Goal: Task Accomplishment & Management: Complete application form

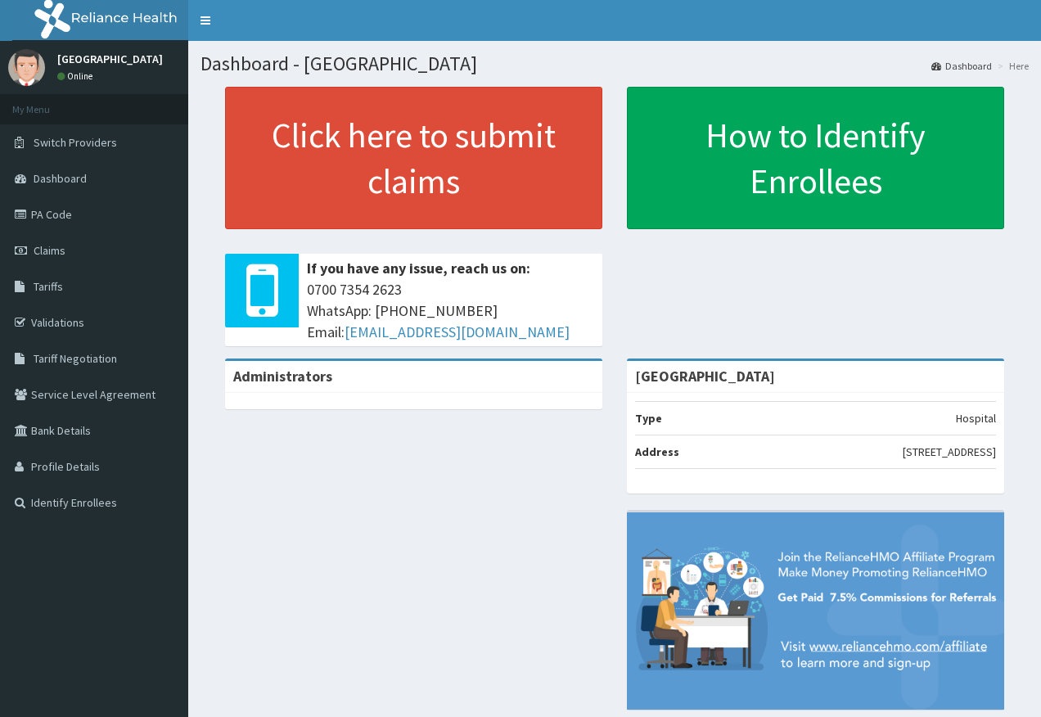
click at [72, 228] on link "PA Code" at bounding box center [94, 214] width 188 height 36
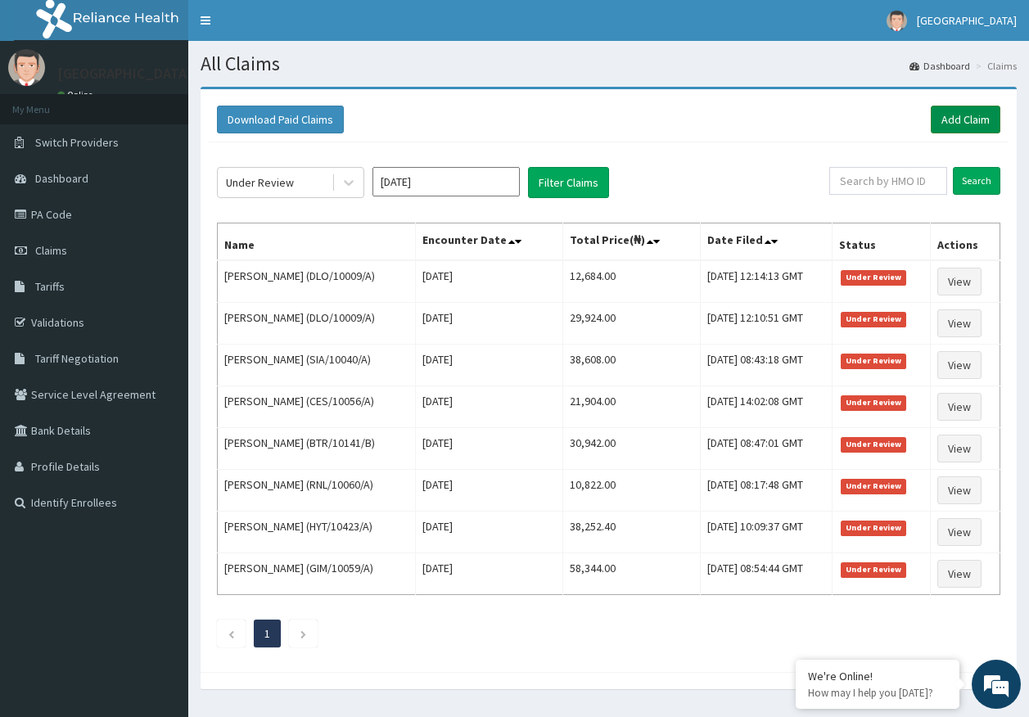
click at [980, 122] on link "Add Claim" at bounding box center [965, 120] width 70 height 28
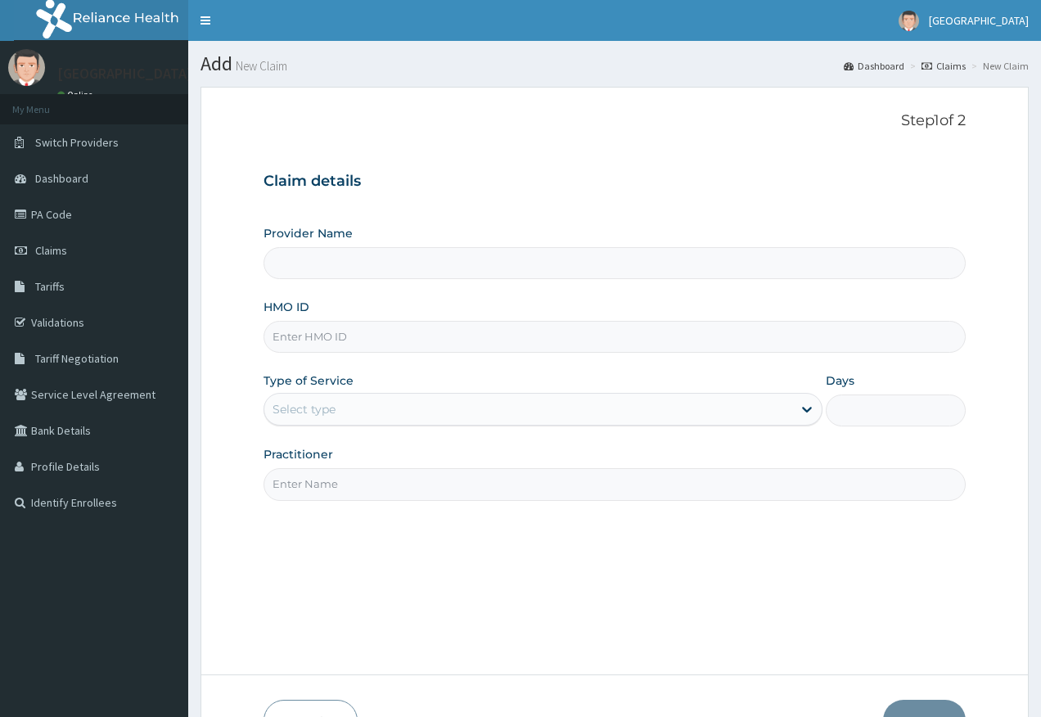
type input "Kingtrust Medical Center"
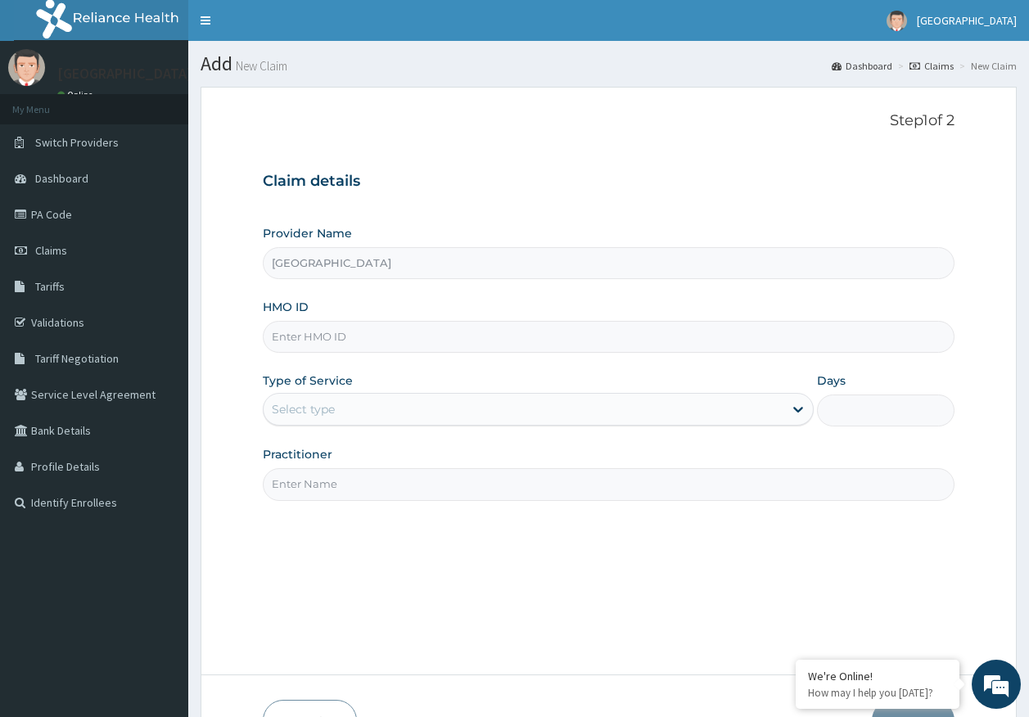
drag, startPoint x: 329, startPoint y: 335, endPoint x: 361, endPoint y: 283, distance: 61.3
click at [329, 335] on input "HMO ID" at bounding box center [609, 337] width 692 height 32
paste input "SNL/10443/C"
type input "SNL/10443/C"
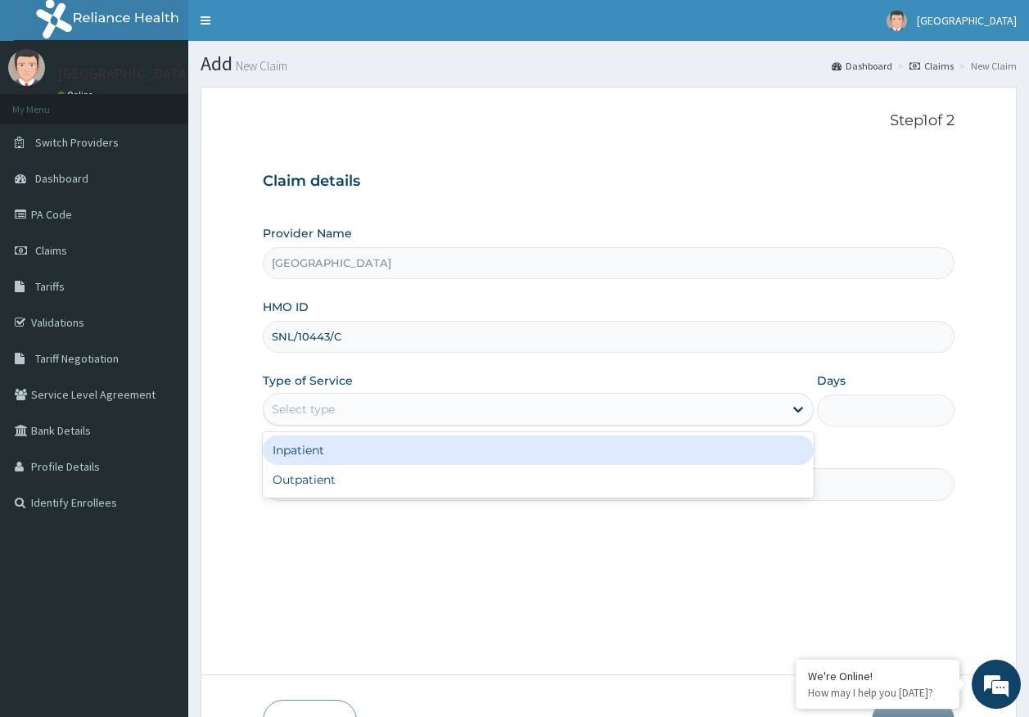
click at [327, 410] on div "Select type" at bounding box center [303, 409] width 63 height 16
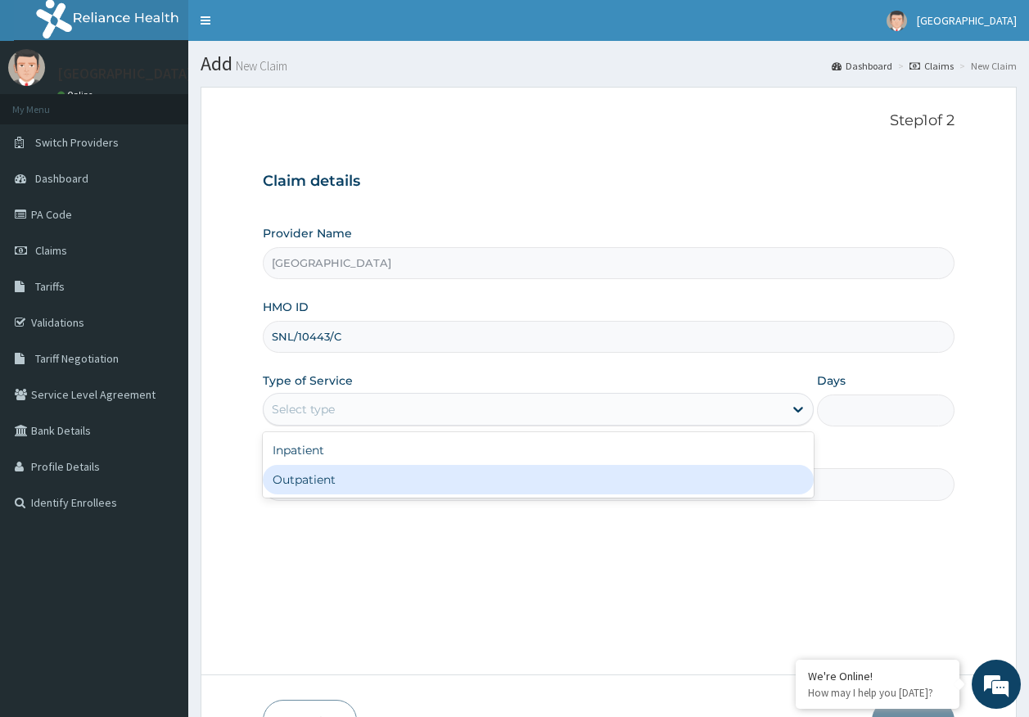
click at [325, 479] on div "Outpatient" at bounding box center [538, 479] width 551 height 29
type input "1"
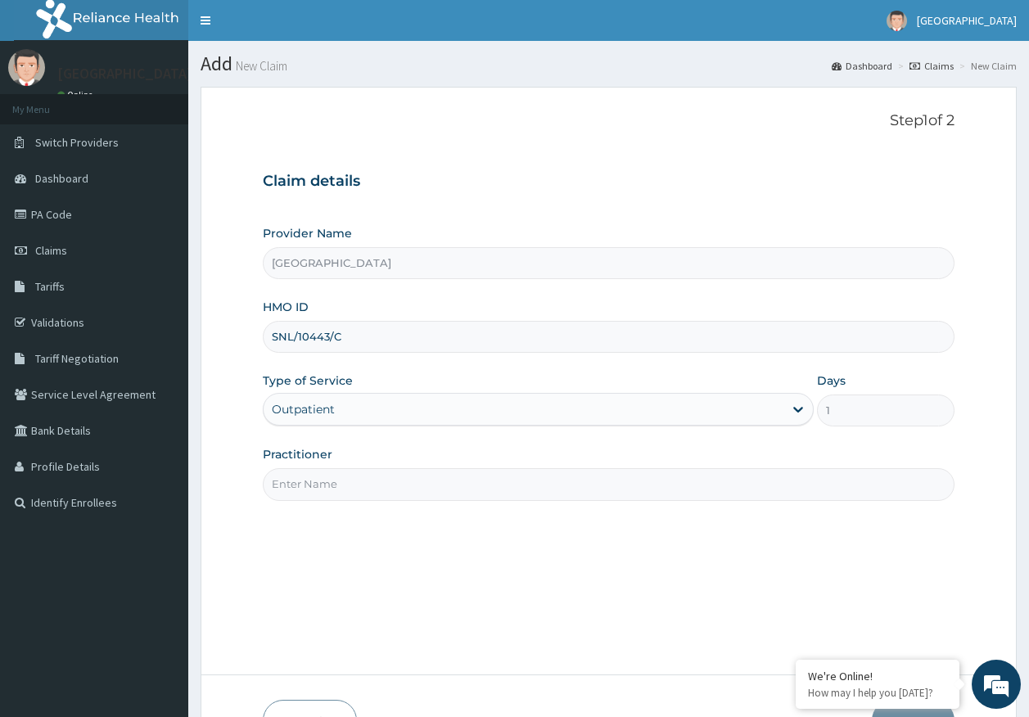
click at [333, 489] on input "Practitioner" at bounding box center [609, 484] width 692 height 32
type input "DR AJAYI"
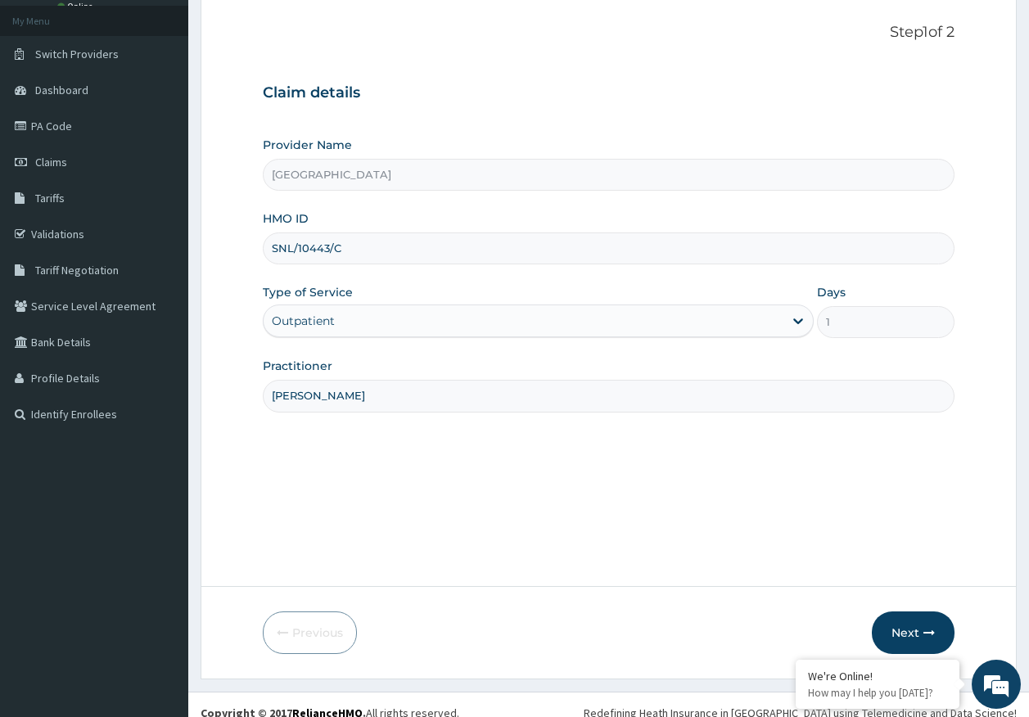
scroll to position [105, 0]
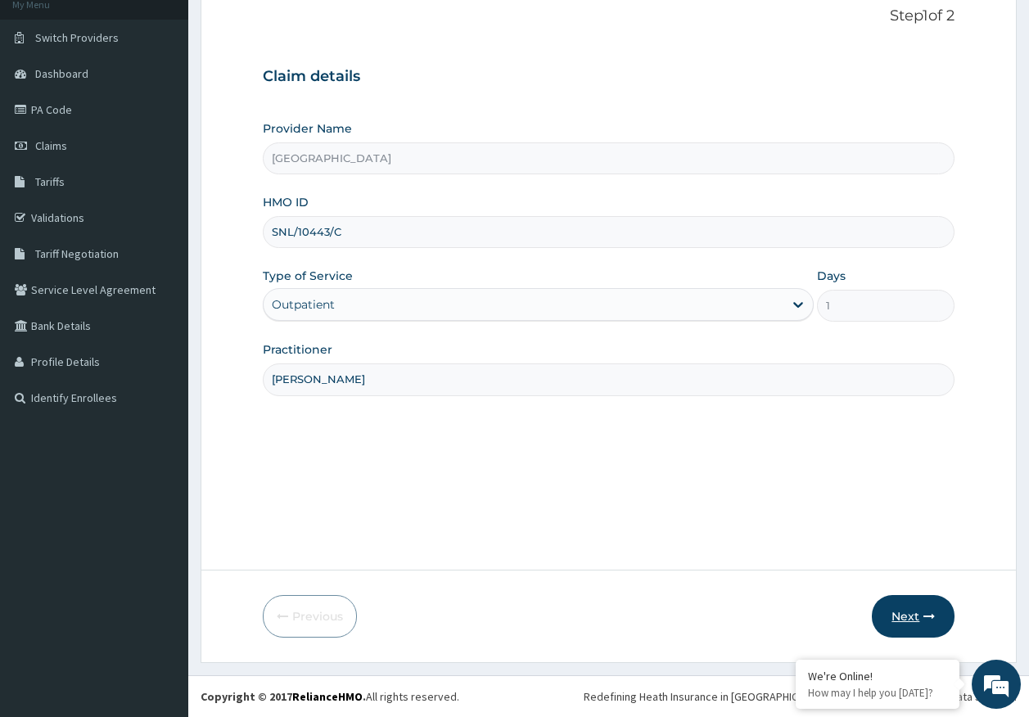
click at [918, 607] on button "Next" at bounding box center [912, 616] width 83 height 43
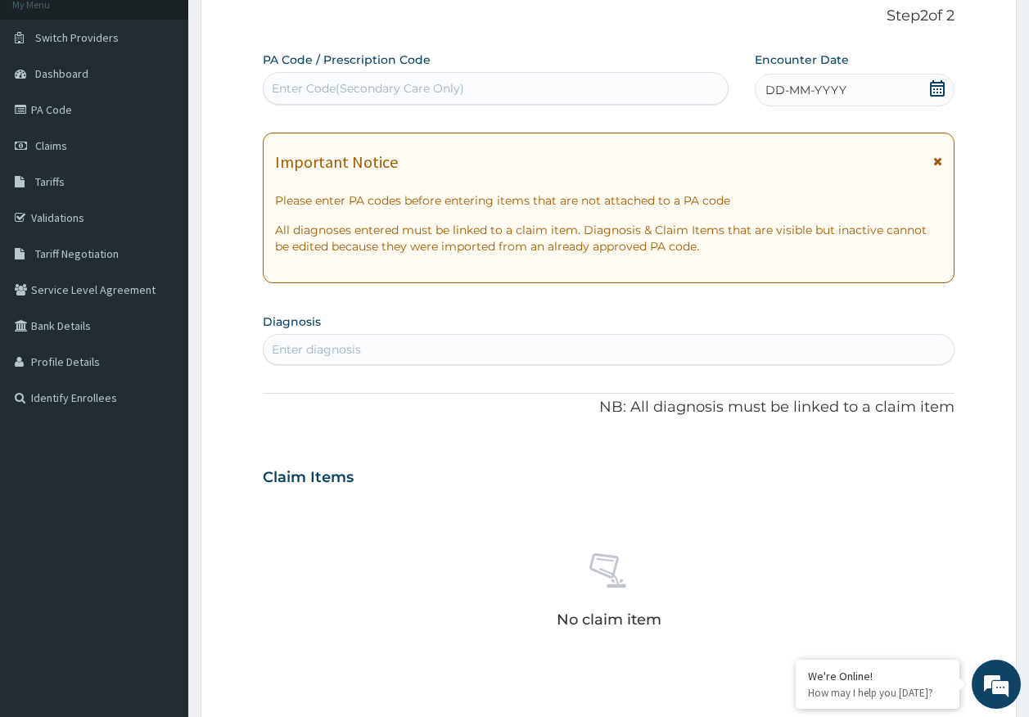
click at [847, 92] on div "DD-MM-YYYY" at bounding box center [854, 90] width 200 height 33
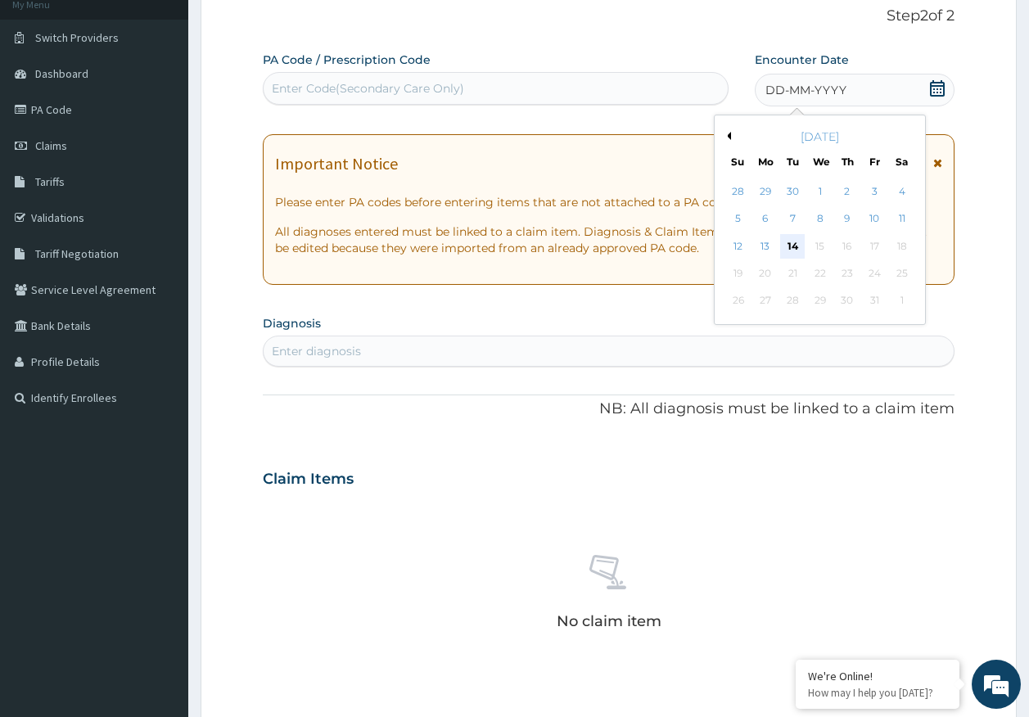
click at [790, 244] on div "14" at bounding box center [793, 246] width 25 height 25
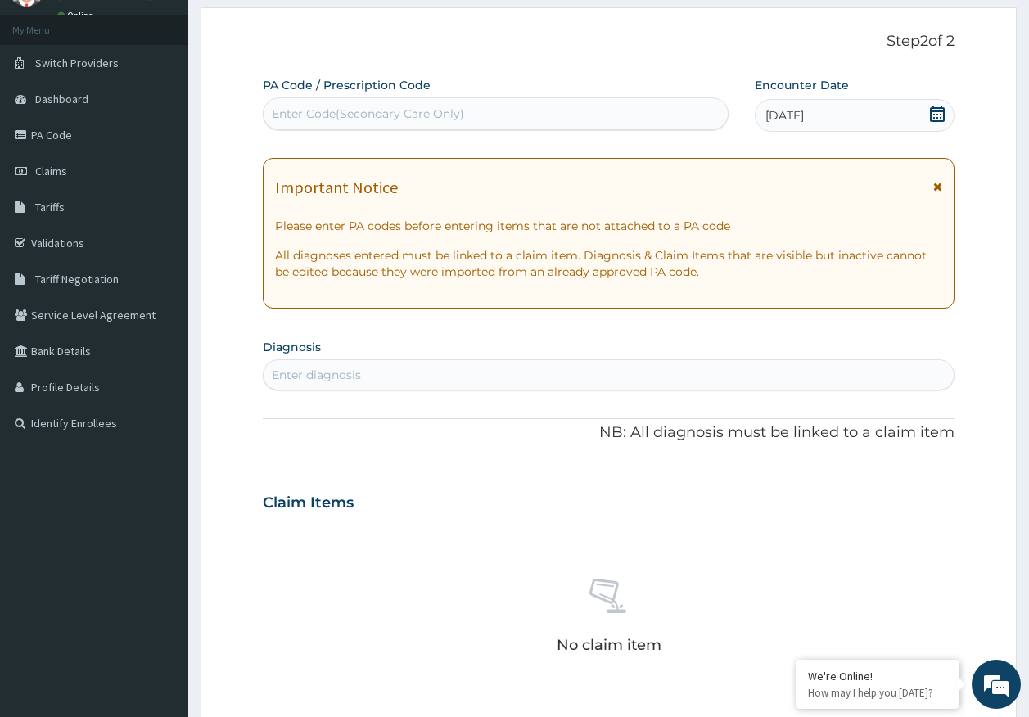
scroll to position [49, 0]
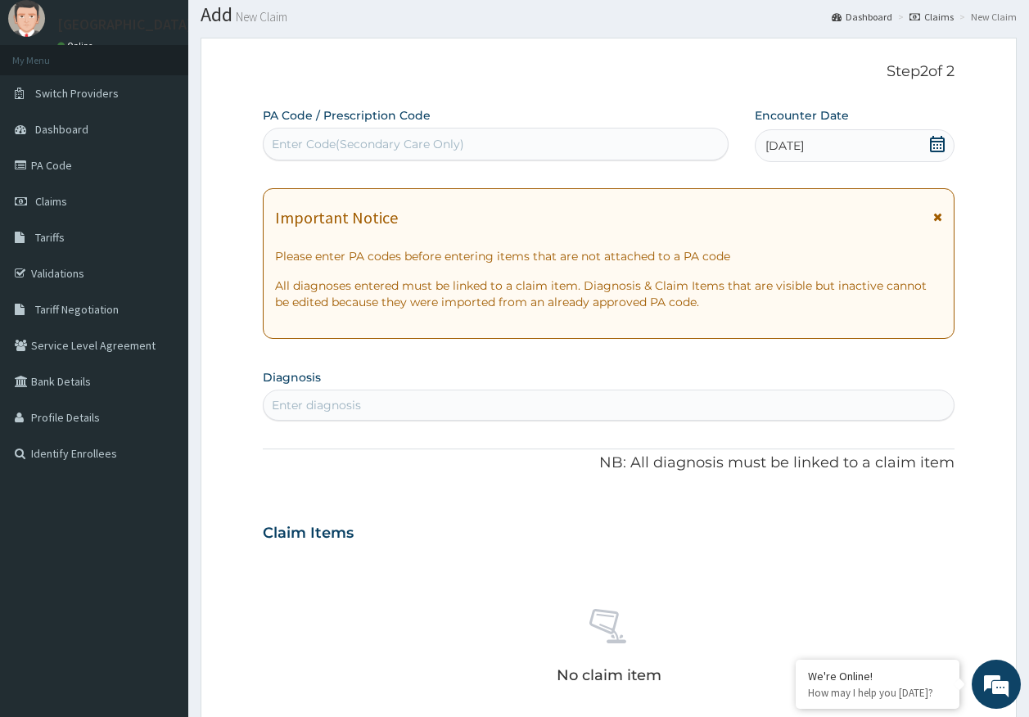
click at [397, 405] on div "Enter diagnosis" at bounding box center [608, 405] width 691 height 26
type input "malaria"
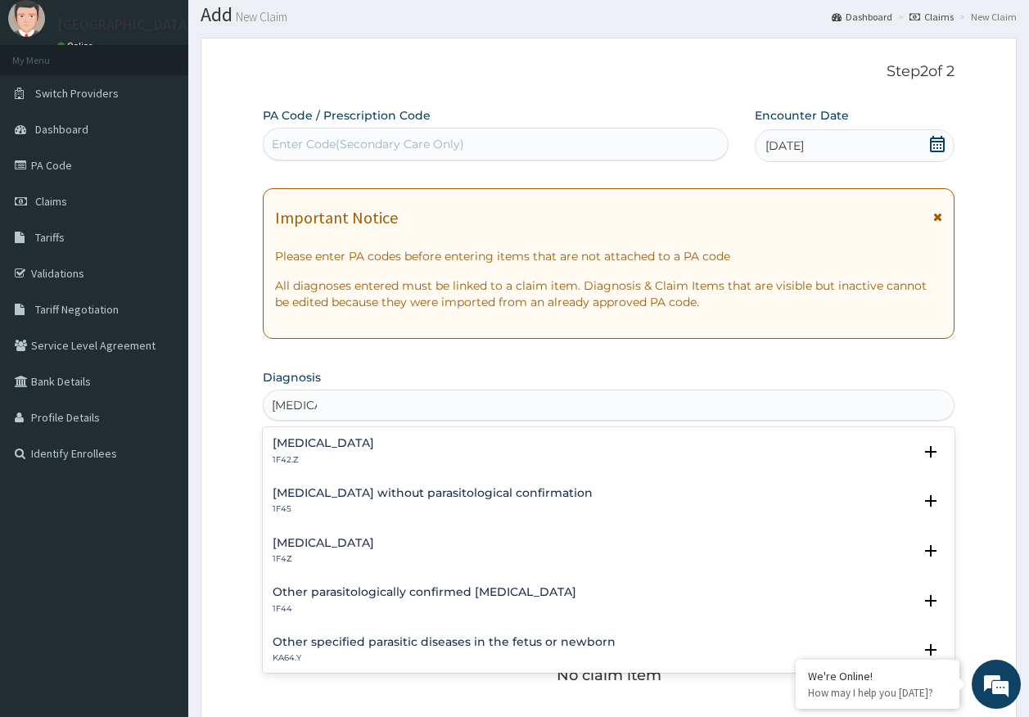
click at [333, 549] on h4 "Malaria, unspecified" at bounding box center [322, 543] width 101 height 12
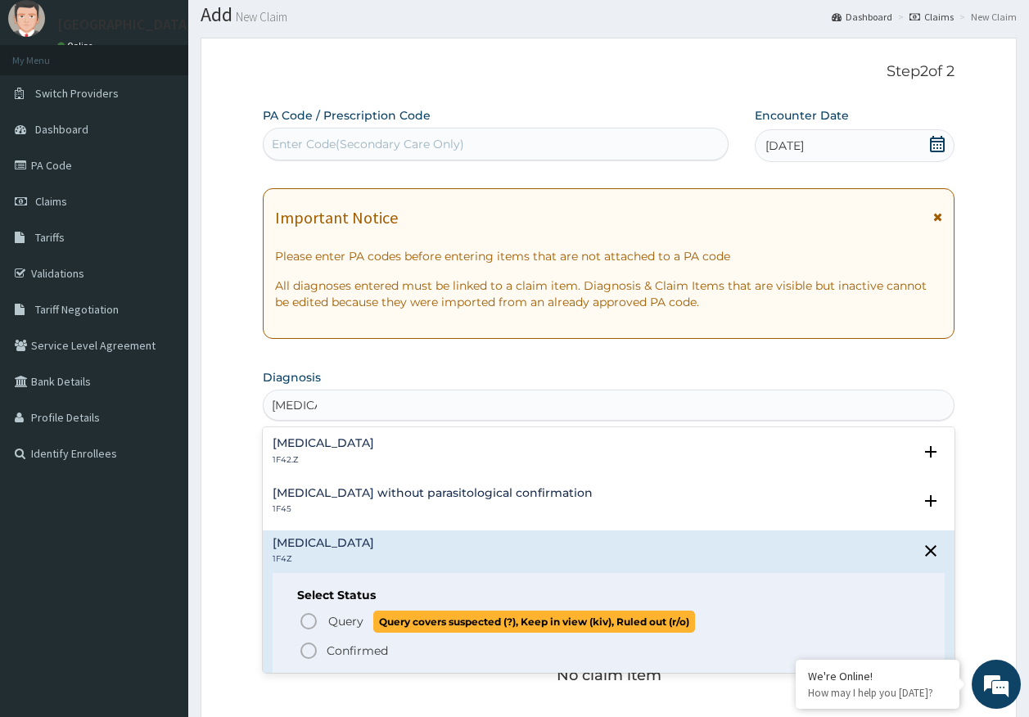
click at [329, 628] on span "Query" at bounding box center [345, 621] width 35 height 16
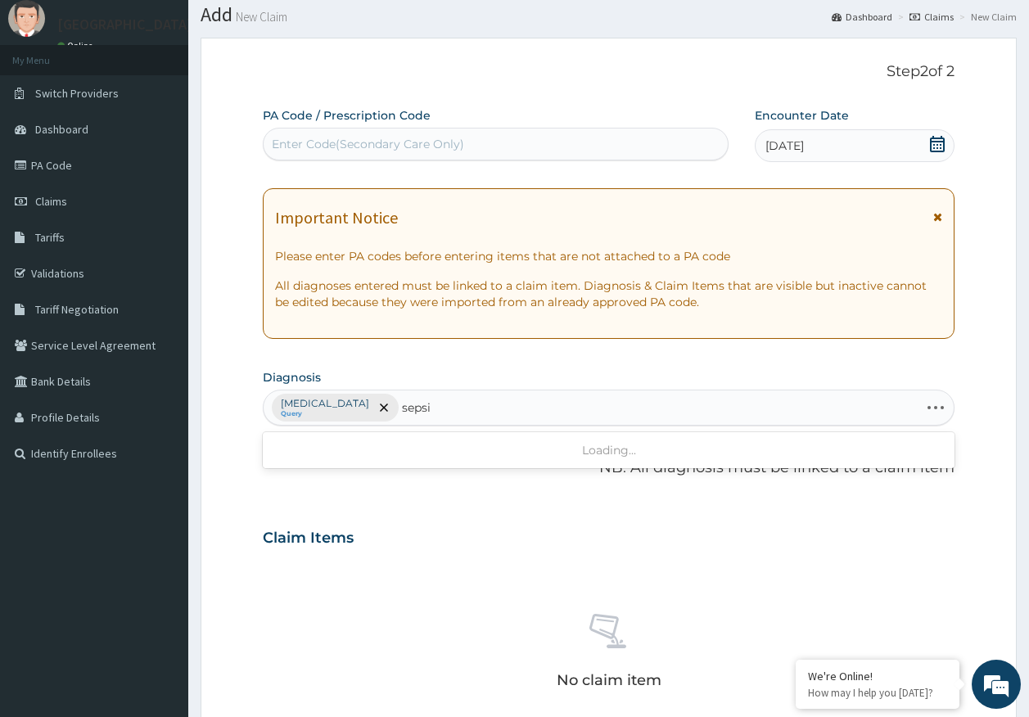
type input "sepsis"
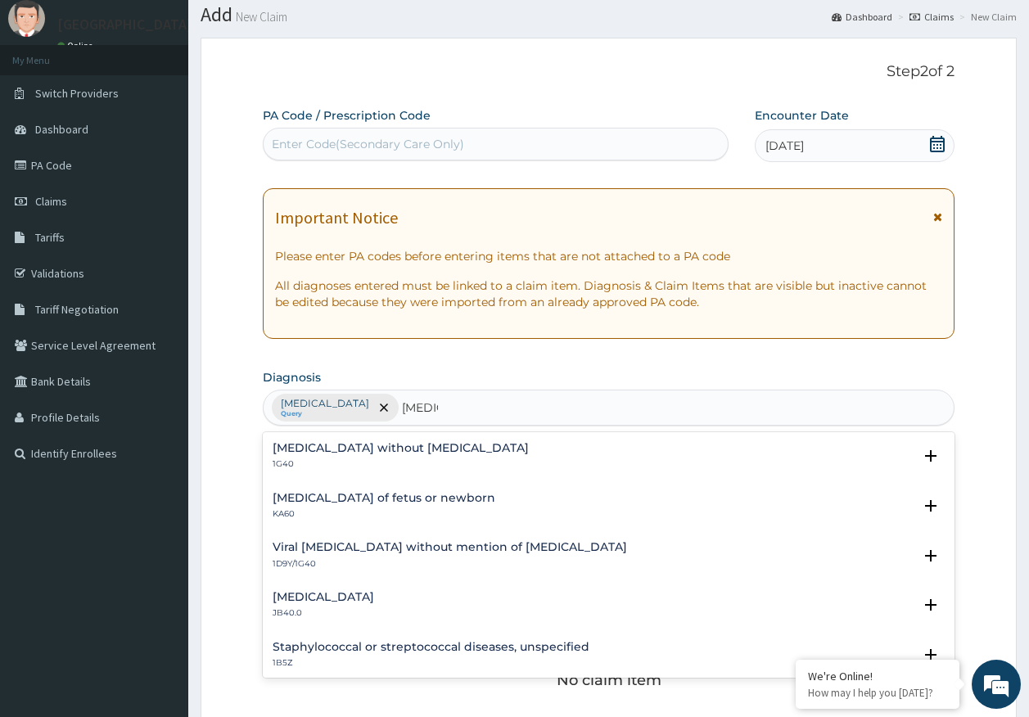
click at [350, 448] on h4 "Sepsis without septic shock" at bounding box center [400, 448] width 256 height 12
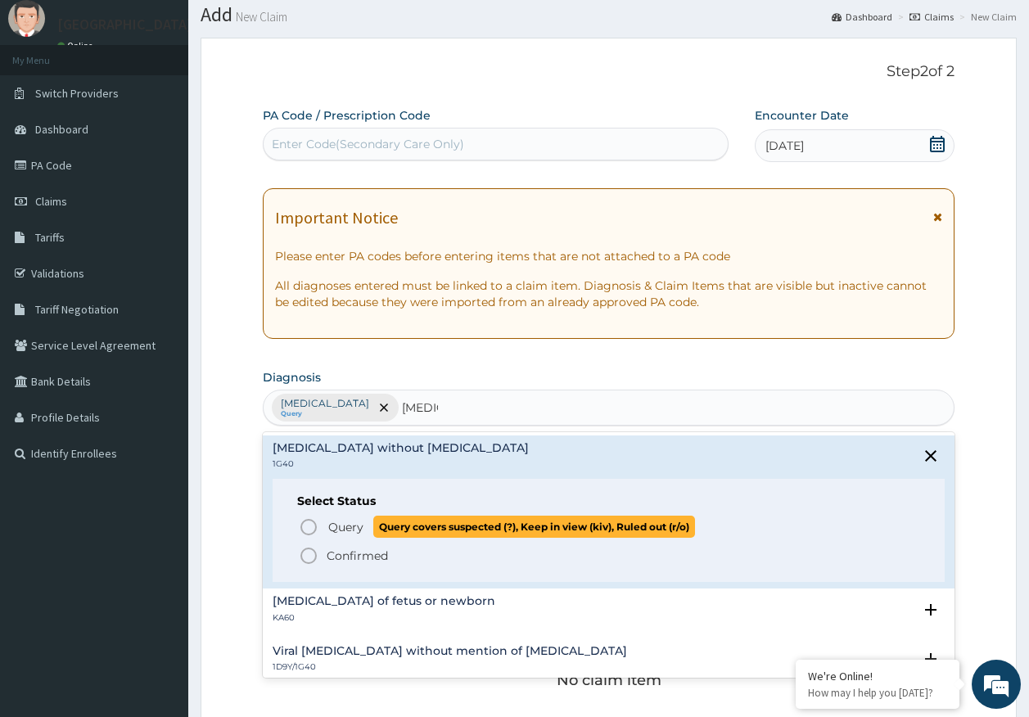
click at [339, 520] on span "Query" at bounding box center [345, 527] width 35 height 16
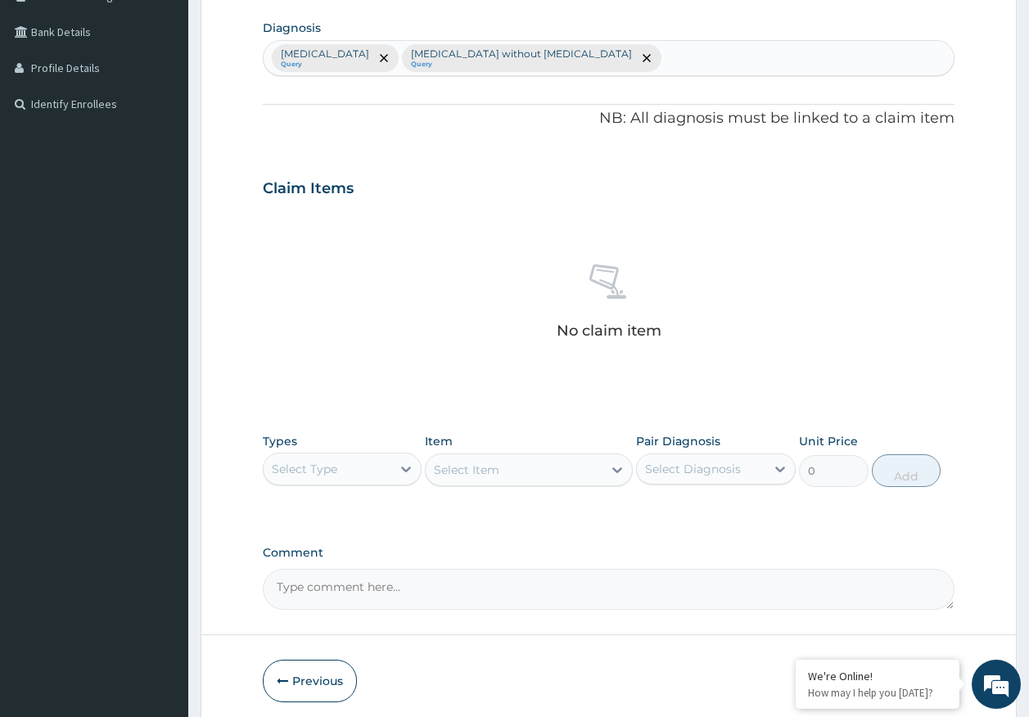
scroll to position [463, 0]
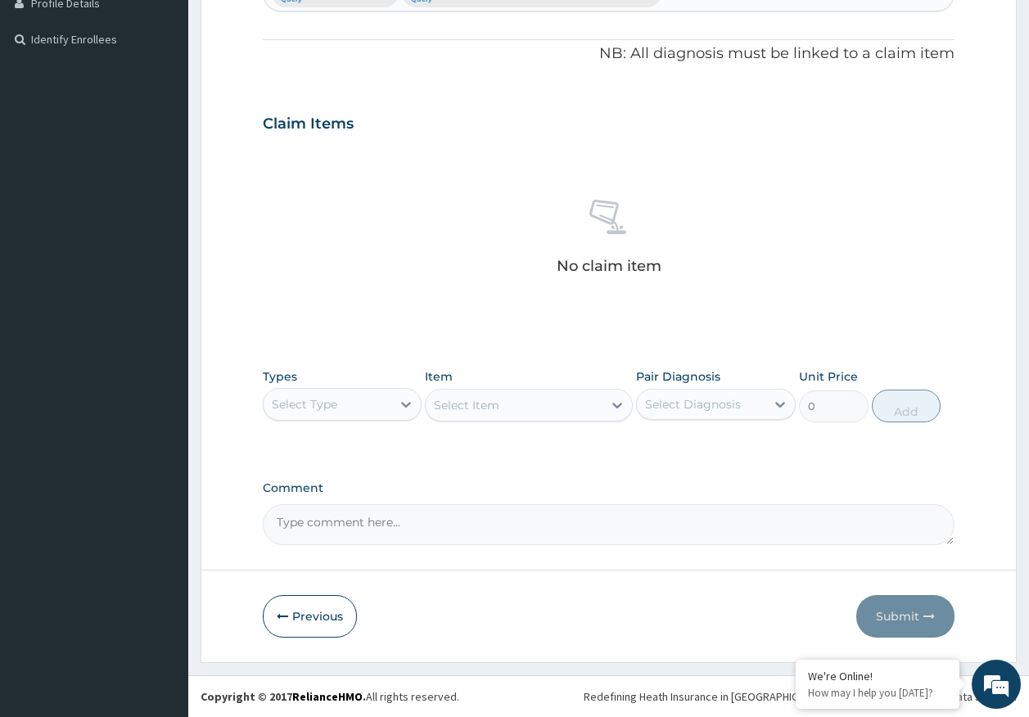
click at [349, 404] on div "Select Type" at bounding box center [327, 404] width 128 height 26
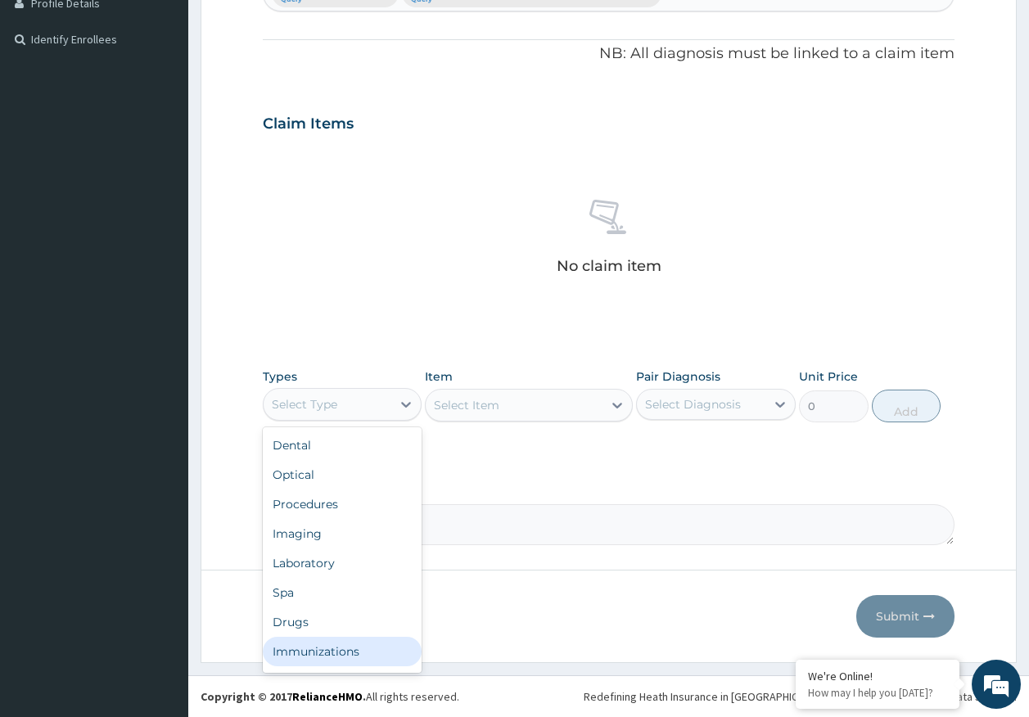
drag, startPoint x: 340, startPoint y: 655, endPoint x: 629, endPoint y: 439, distance: 361.8
click at [344, 653] on div "Immunizations" at bounding box center [343, 651] width 160 height 29
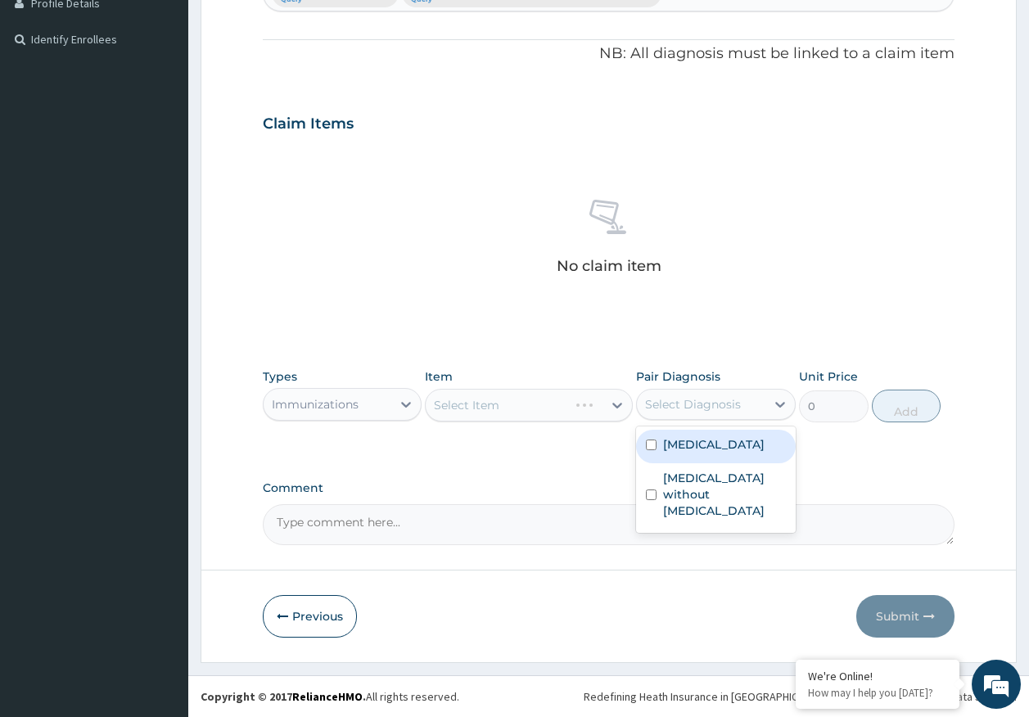
click at [668, 411] on div "Select Diagnosis" at bounding box center [693, 404] width 96 height 16
drag, startPoint x: 672, startPoint y: 453, endPoint x: 675, endPoint y: 475, distance: 22.3
click at [672, 452] on div "Malaria, unspecified" at bounding box center [716, 447] width 160 height 34
checkbox input "true"
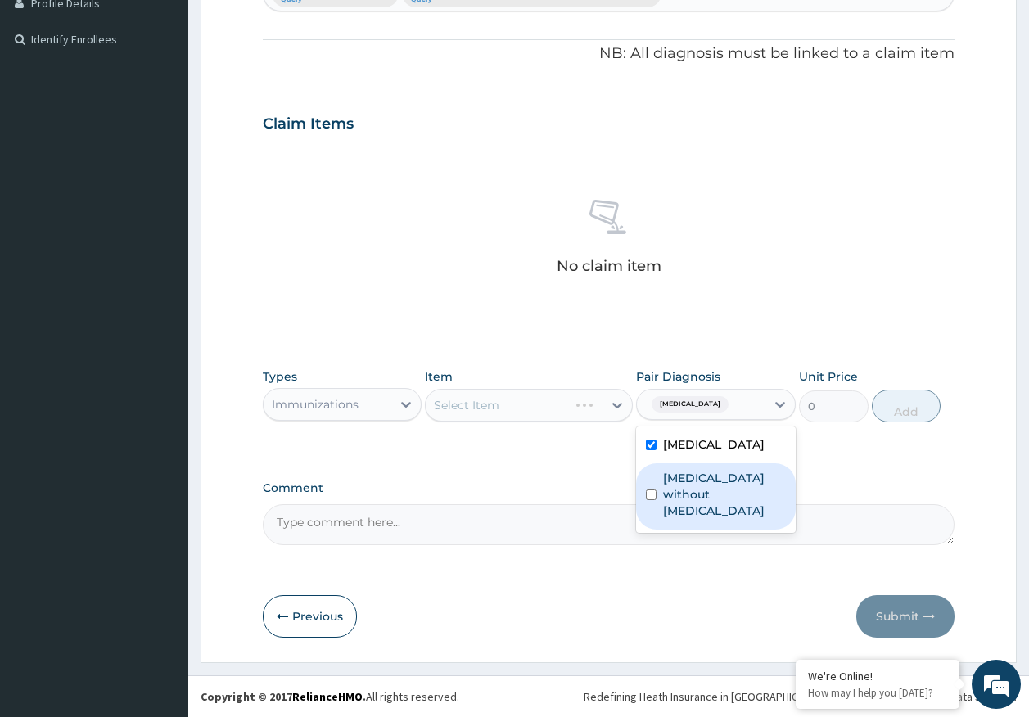
click at [675, 483] on label "Sepsis without septic shock" at bounding box center [724, 494] width 123 height 49
checkbox input "true"
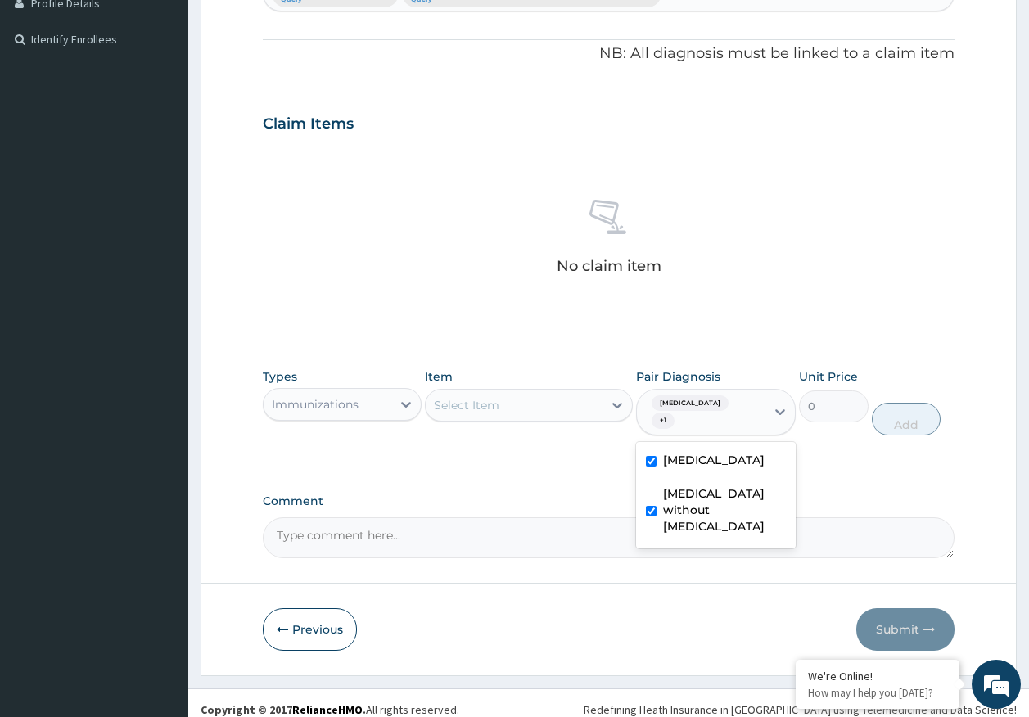
click at [574, 405] on div "Select Item" at bounding box center [514, 405] width 177 height 26
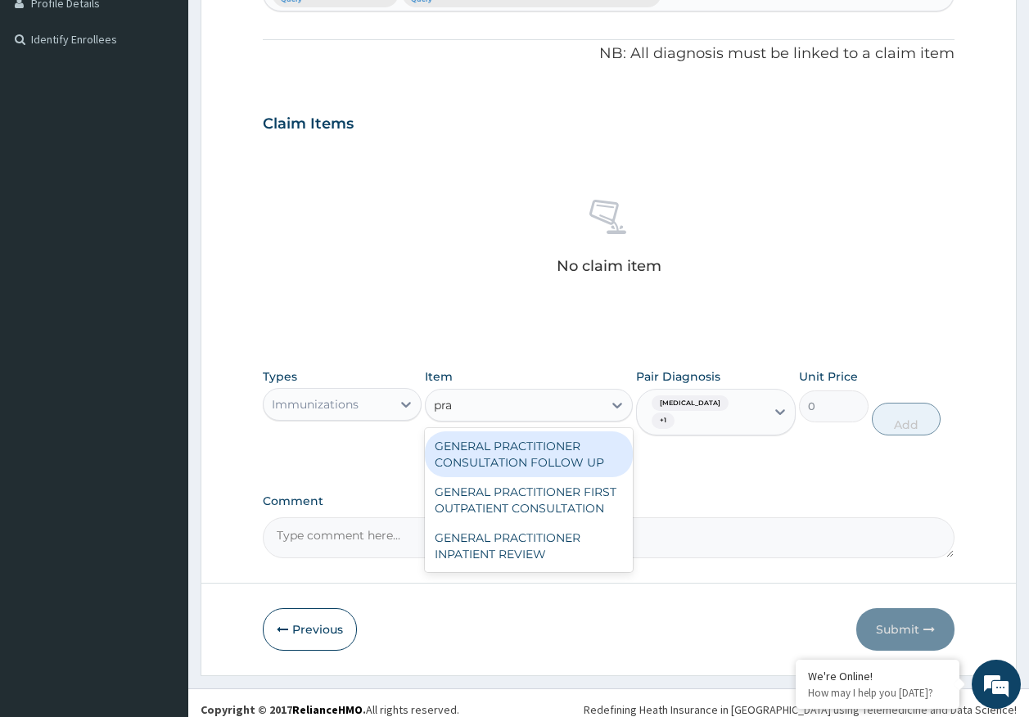
type input "prac"
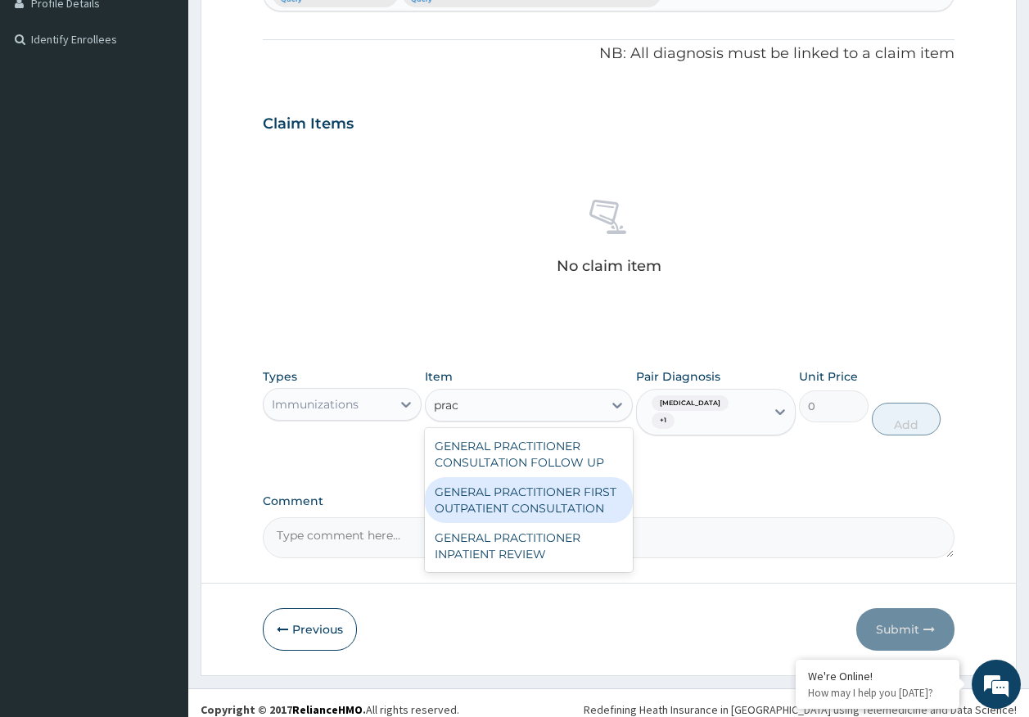
drag, startPoint x: 549, startPoint y: 504, endPoint x: 605, endPoint y: 501, distance: 55.7
click at [561, 504] on div "GENERAL PRACTITIONER FIRST OUTPATIENT CONSULTATION" at bounding box center [529, 500] width 208 height 46
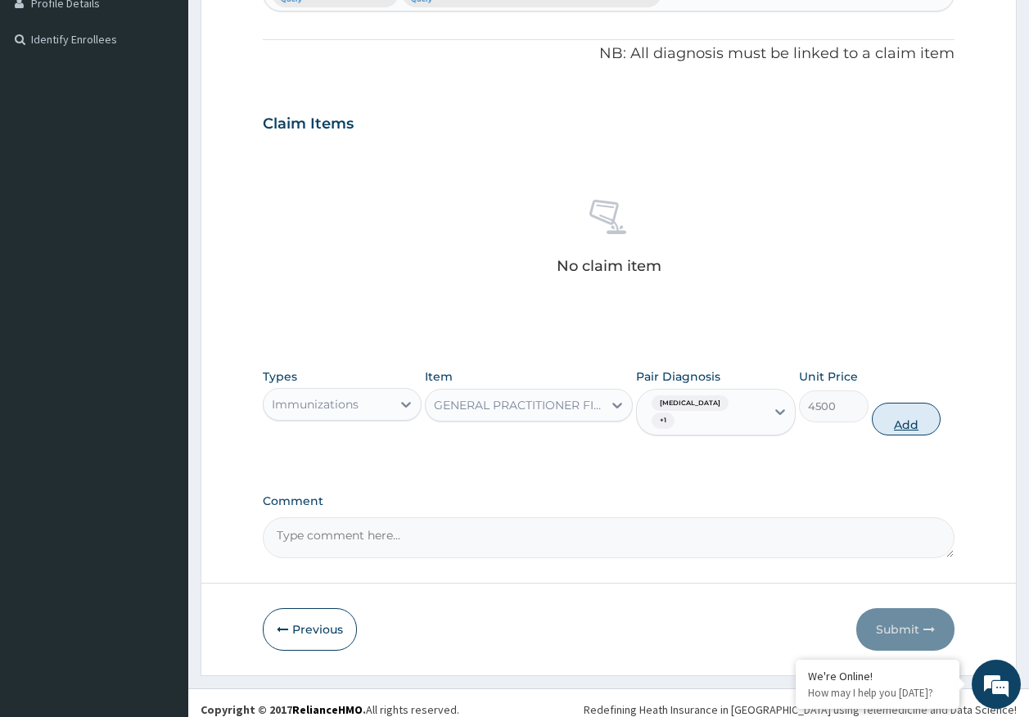
click at [897, 417] on button "Add" at bounding box center [906, 419] width 70 height 33
type input "0"
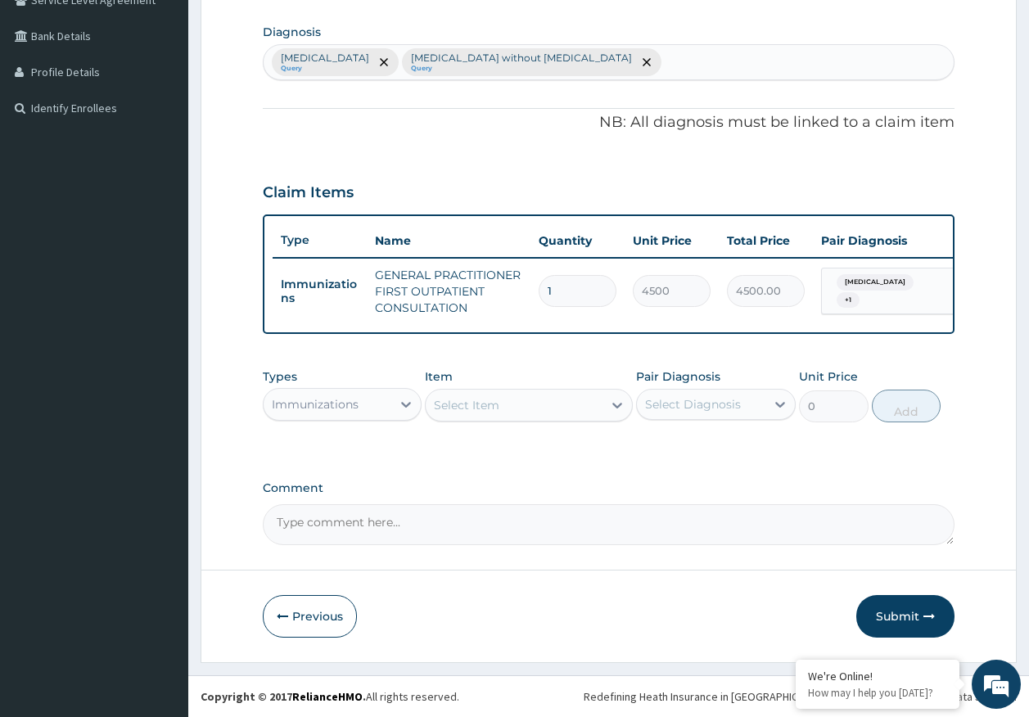
scroll to position [407, 0]
click at [357, 408] on div "Immunizations" at bounding box center [315, 404] width 87 height 16
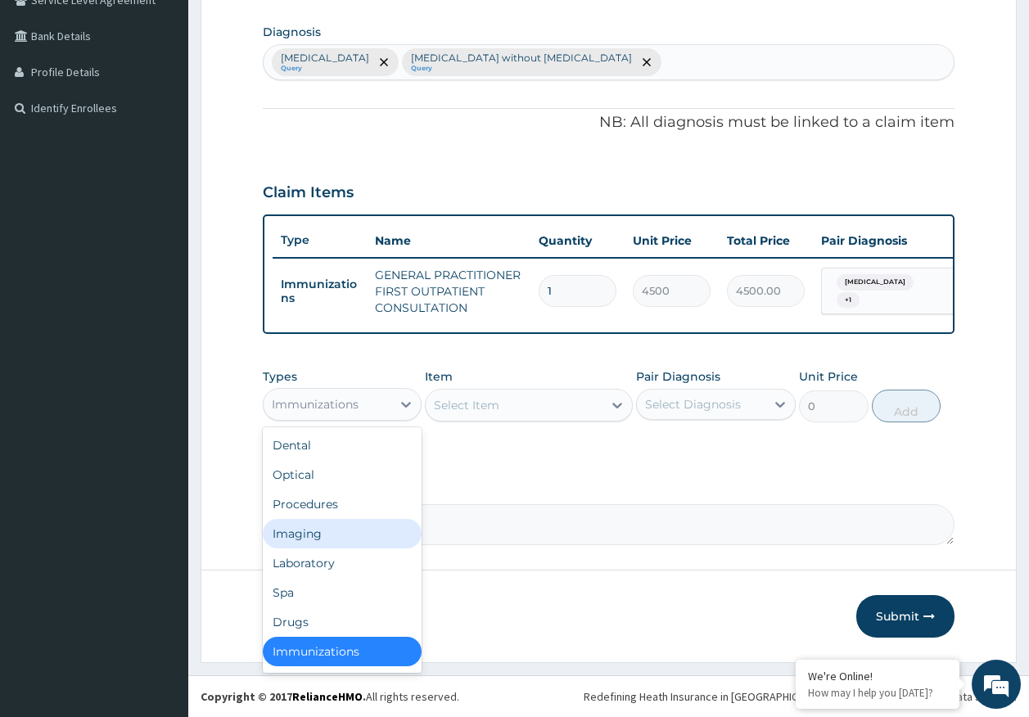
scroll to position [3, 0]
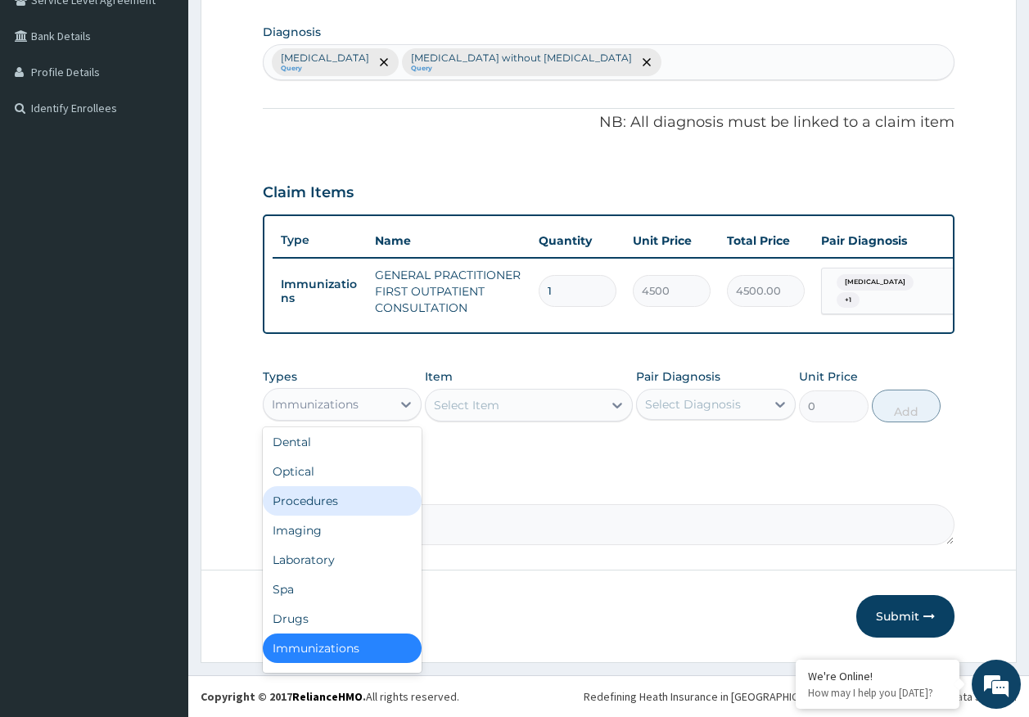
click at [330, 511] on div "Procedures" at bounding box center [343, 500] width 160 height 29
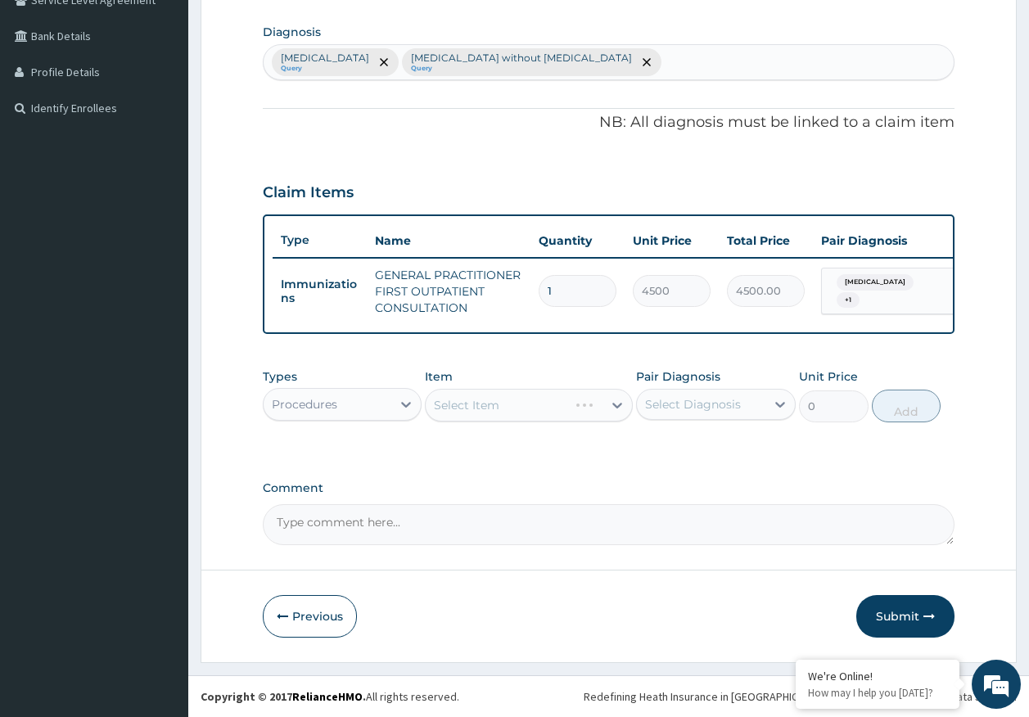
click at [696, 401] on div "Select Diagnosis" at bounding box center [693, 404] width 96 height 16
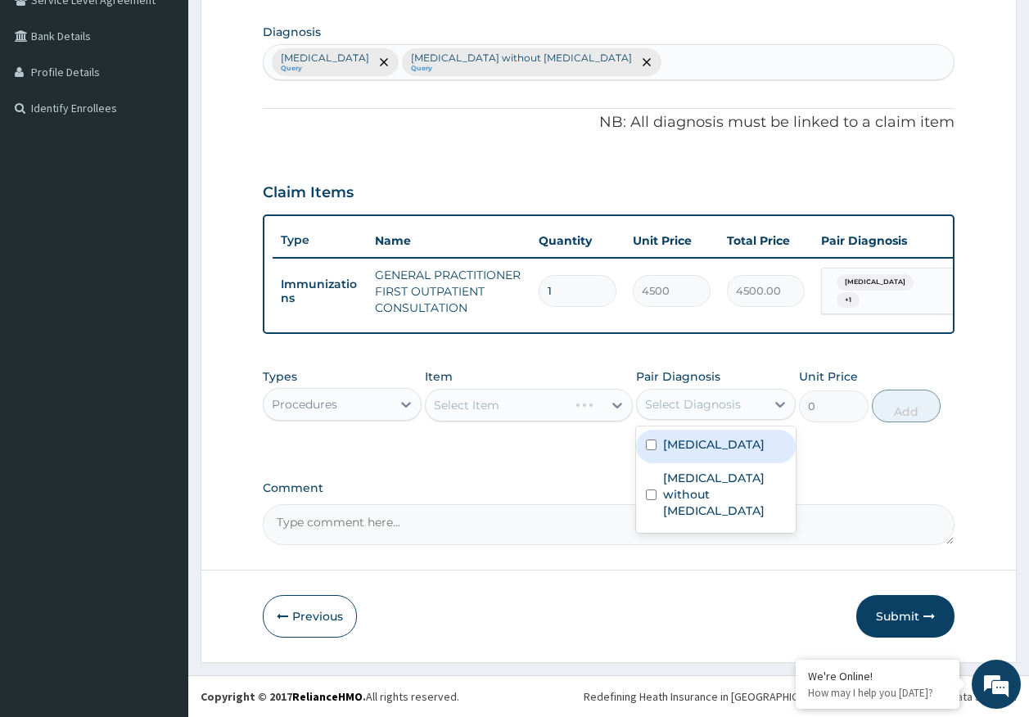
click at [687, 453] on div "Malaria, unspecified" at bounding box center [716, 447] width 160 height 34
checkbox input "true"
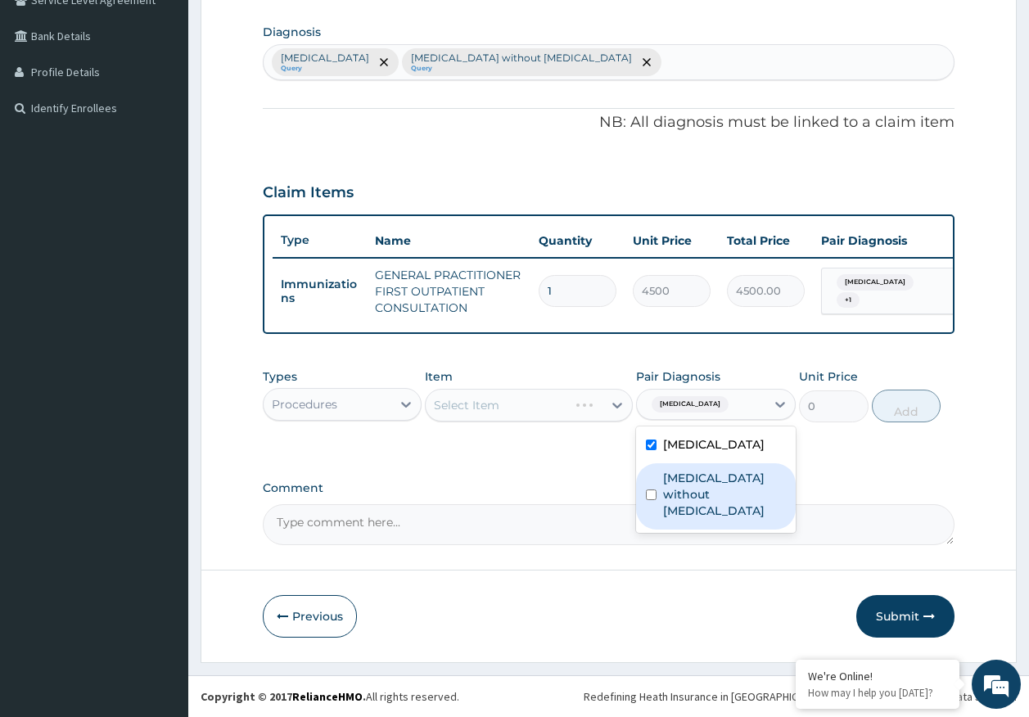
click at [690, 471] on label "Sepsis without septic shock" at bounding box center [724, 494] width 123 height 49
checkbox input "true"
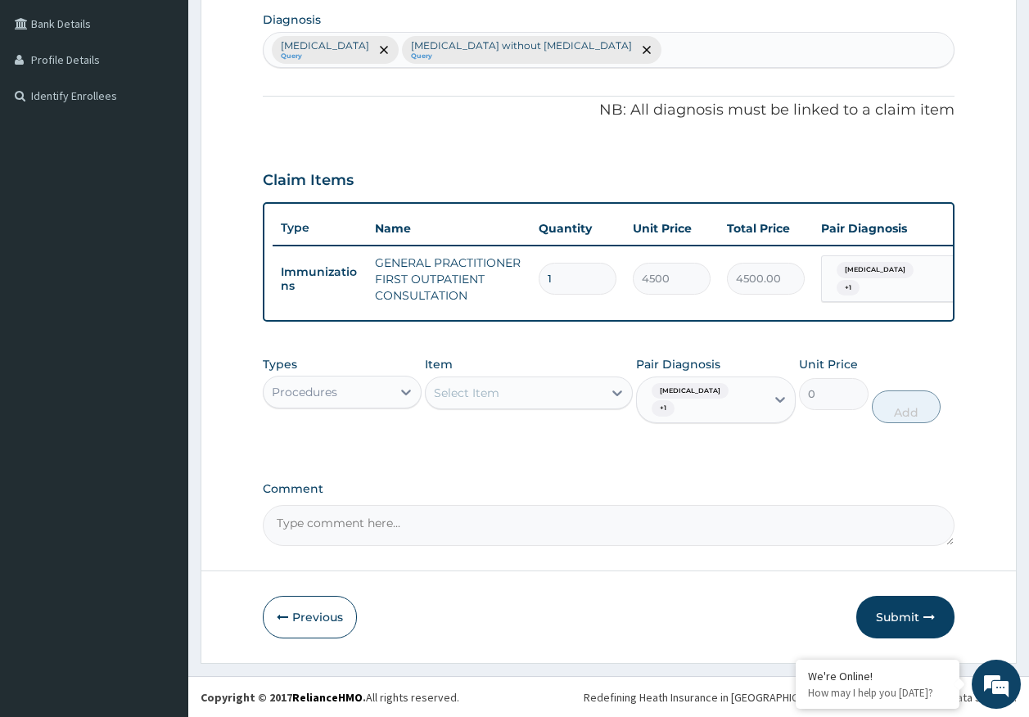
click at [536, 404] on div "Select Item" at bounding box center [514, 393] width 177 height 26
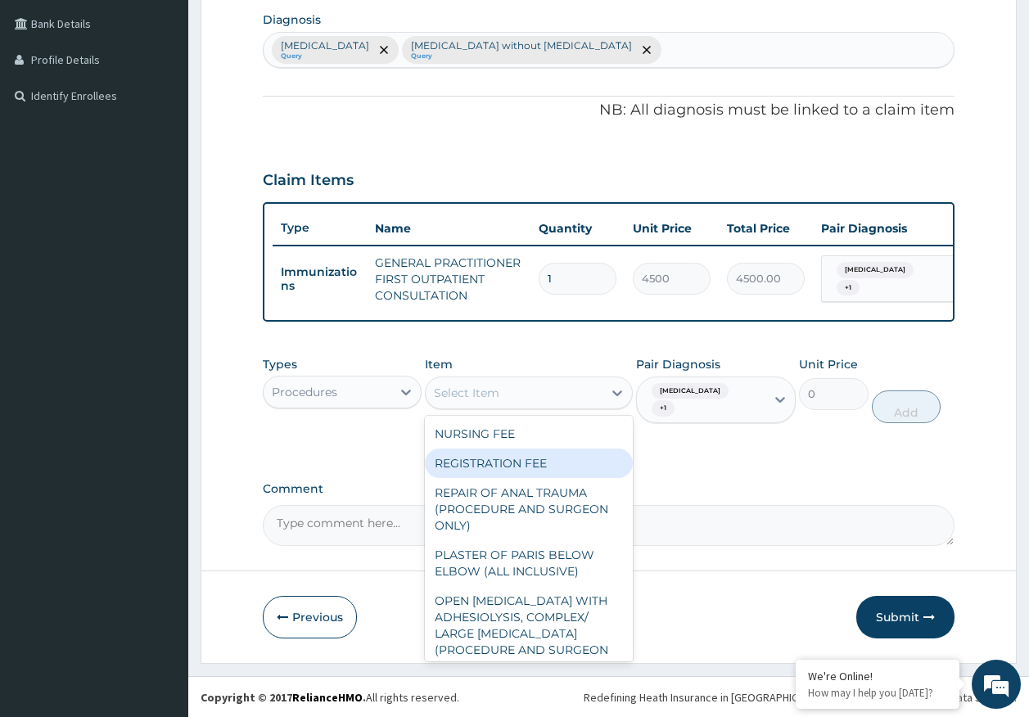
drag, startPoint x: 505, startPoint y: 470, endPoint x: 599, endPoint y: 465, distance: 94.2
click at [507, 470] on div "REGISTRATION FEE" at bounding box center [529, 462] width 208 height 29
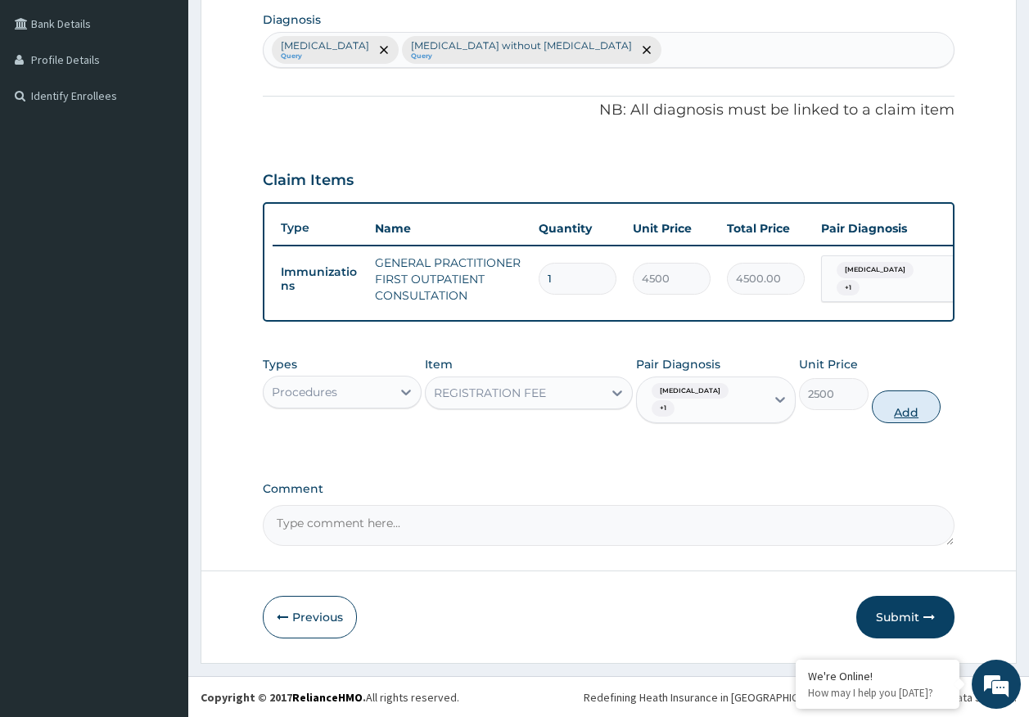
click at [891, 417] on button "Add" at bounding box center [906, 406] width 70 height 33
type input "0"
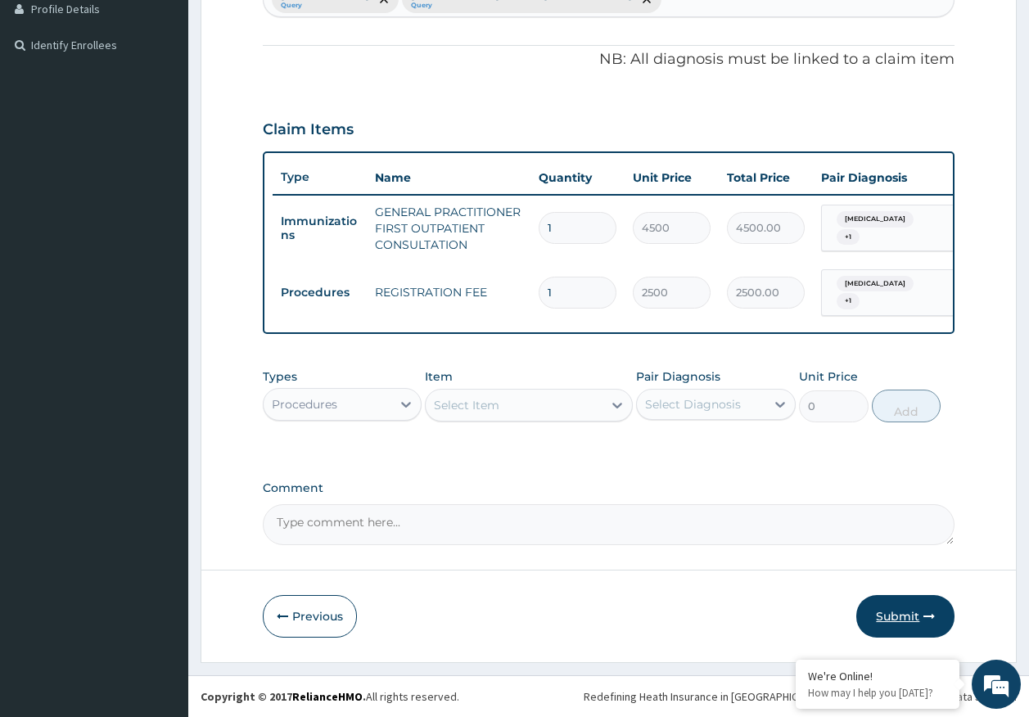
click at [895, 614] on button "Submit" at bounding box center [905, 616] width 98 height 43
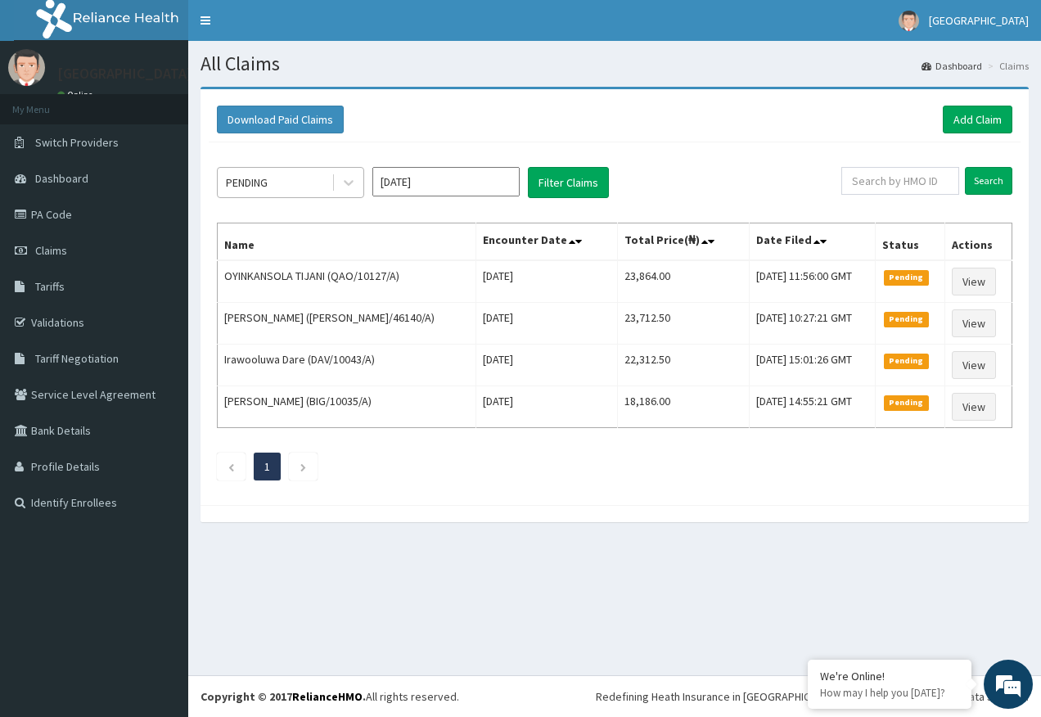
click at [268, 173] on div "PENDING" at bounding box center [275, 182] width 114 height 26
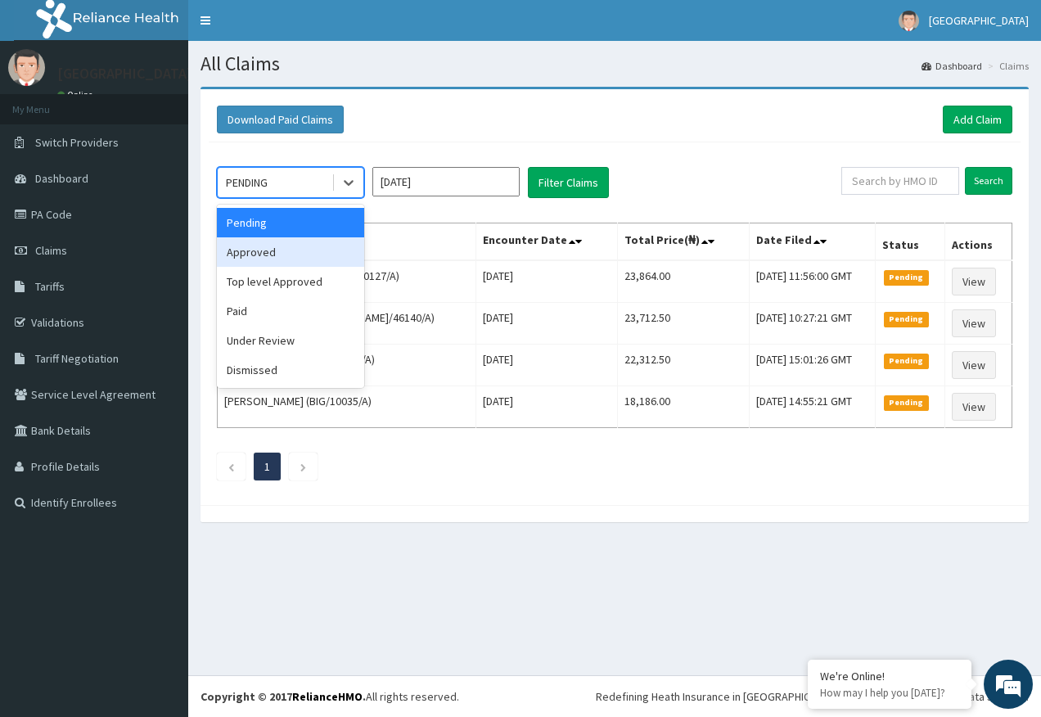
drag, startPoint x: 267, startPoint y: 258, endPoint x: 407, endPoint y: 218, distance: 145.3
click at [268, 257] on div "Approved" at bounding box center [290, 251] width 147 height 29
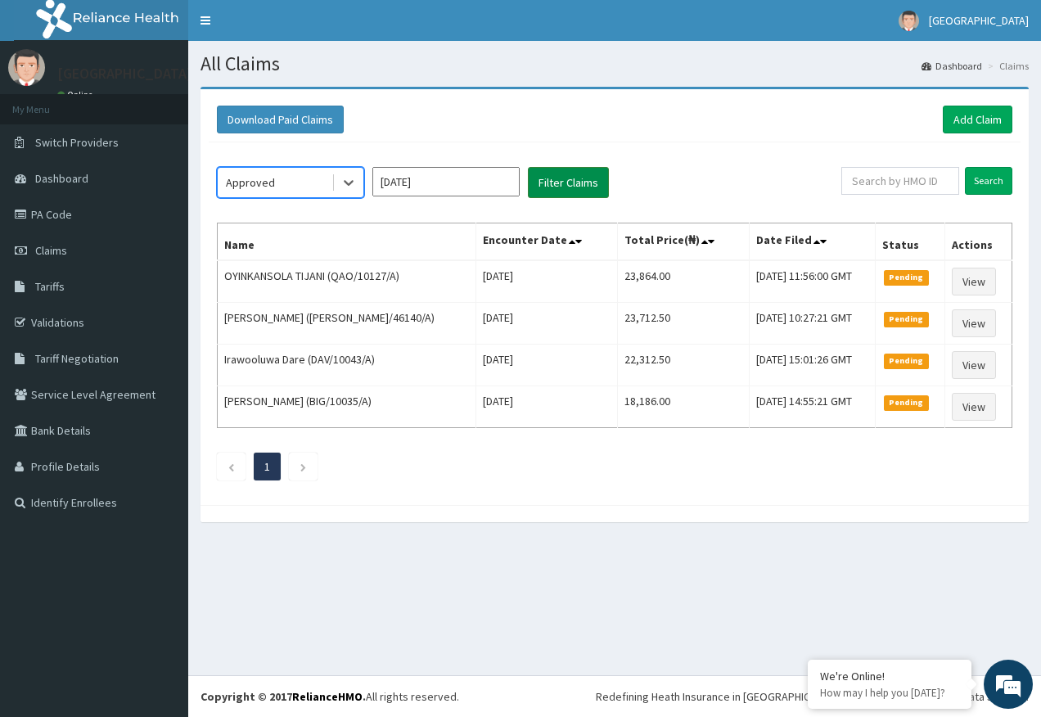
click at [551, 182] on button "Filter Claims" at bounding box center [568, 182] width 81 height 31
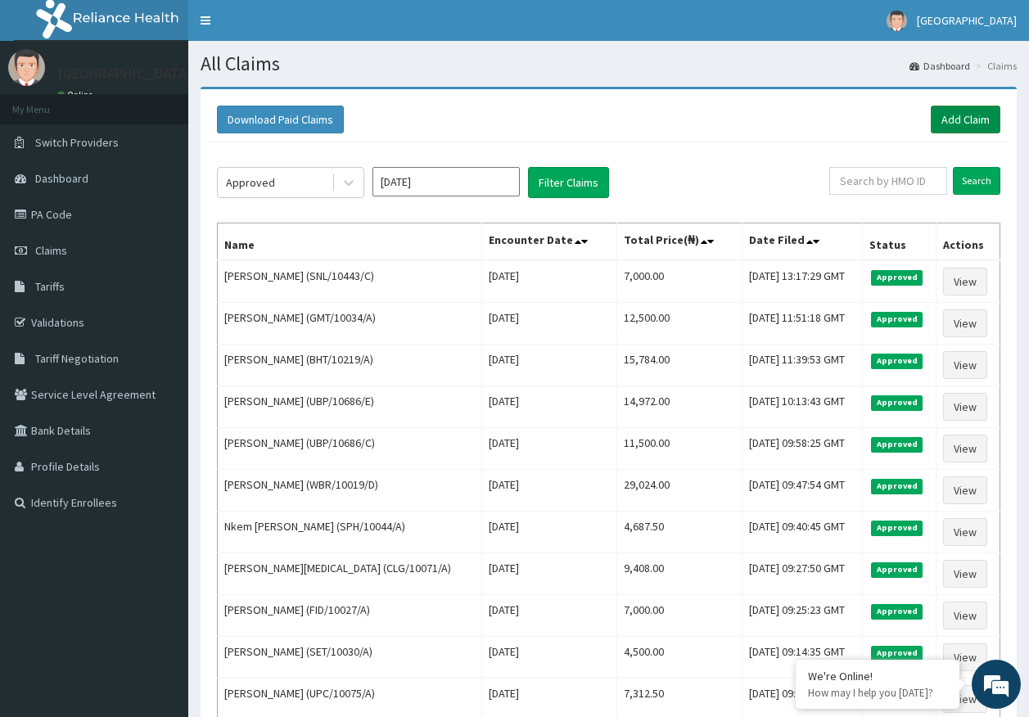
click at [959, 116] on link "Add Claim" at bounding box center [965, 120] width 70 height 28
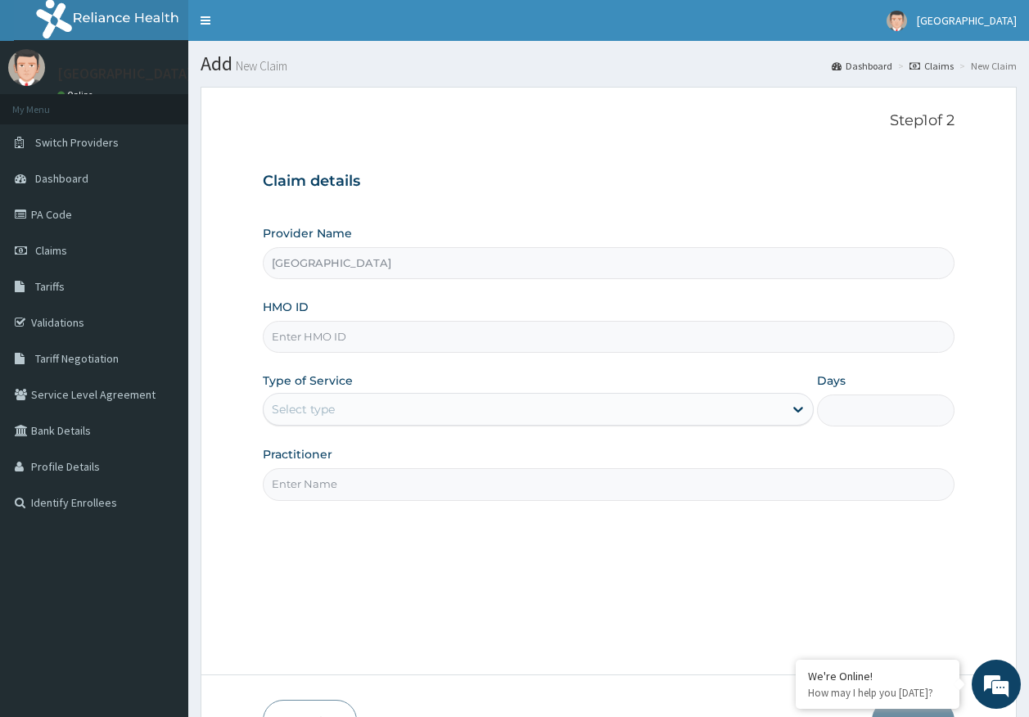
click at [305, 345] on input "HMO ID" at bounding box center [609, 337] width 692 height 32
paste input "BIG/10035/A"
type input "BIG/10035/A"
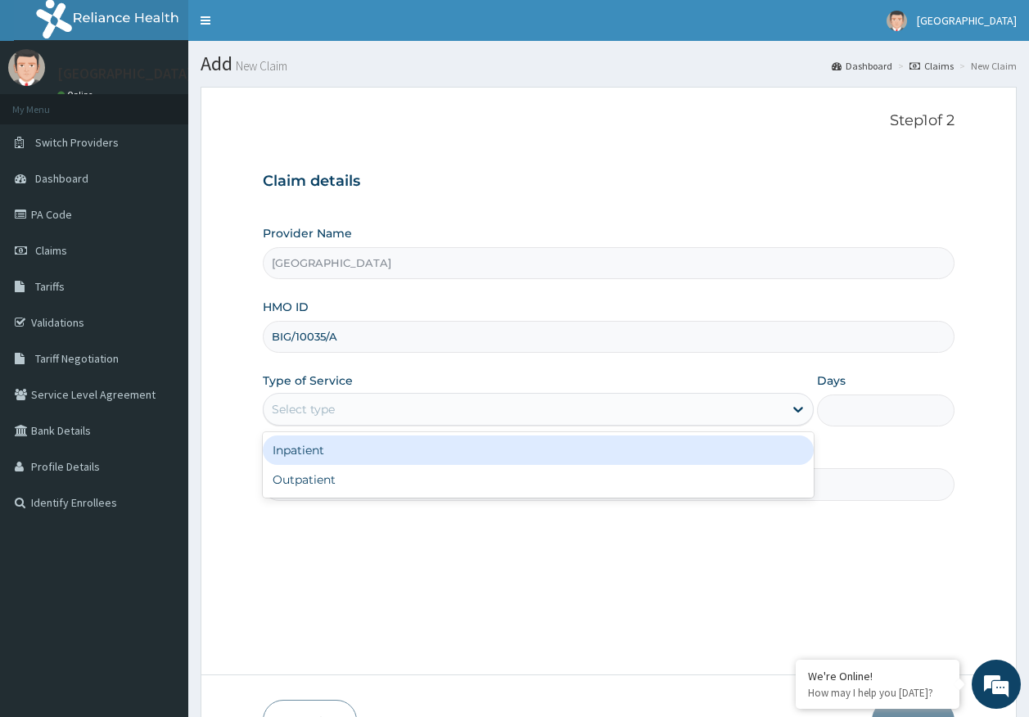
click at [306, 415] on div "Select type" at bounding box center [303, 409] width 63 height 16
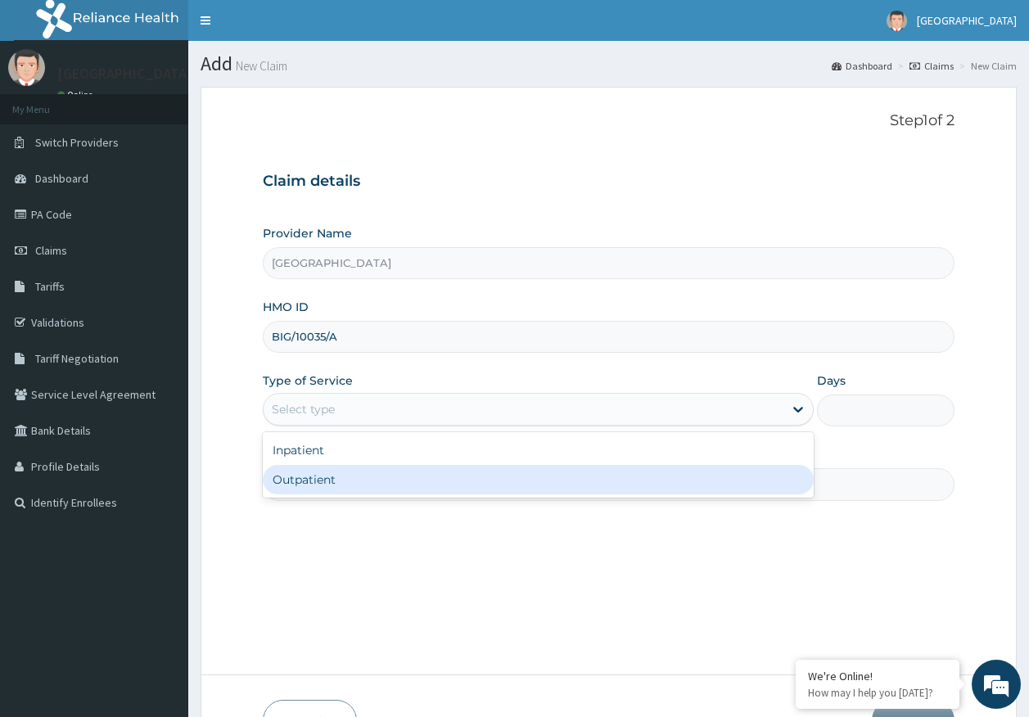
click at [314, 480] on div "Outpatient" at bounding box center [538, 479] width 551 height 29
type input "1"
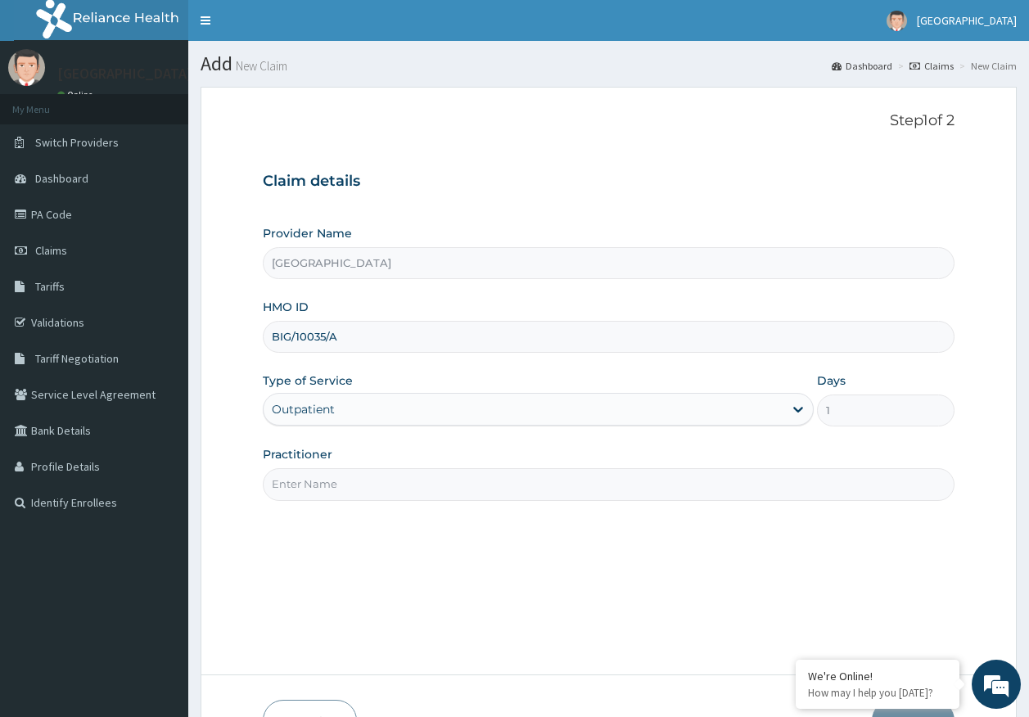
click at [323, 493] on input "Practitioner" at bounding box center [609, 484] width 692 height 32
type input "DR AJAYI"
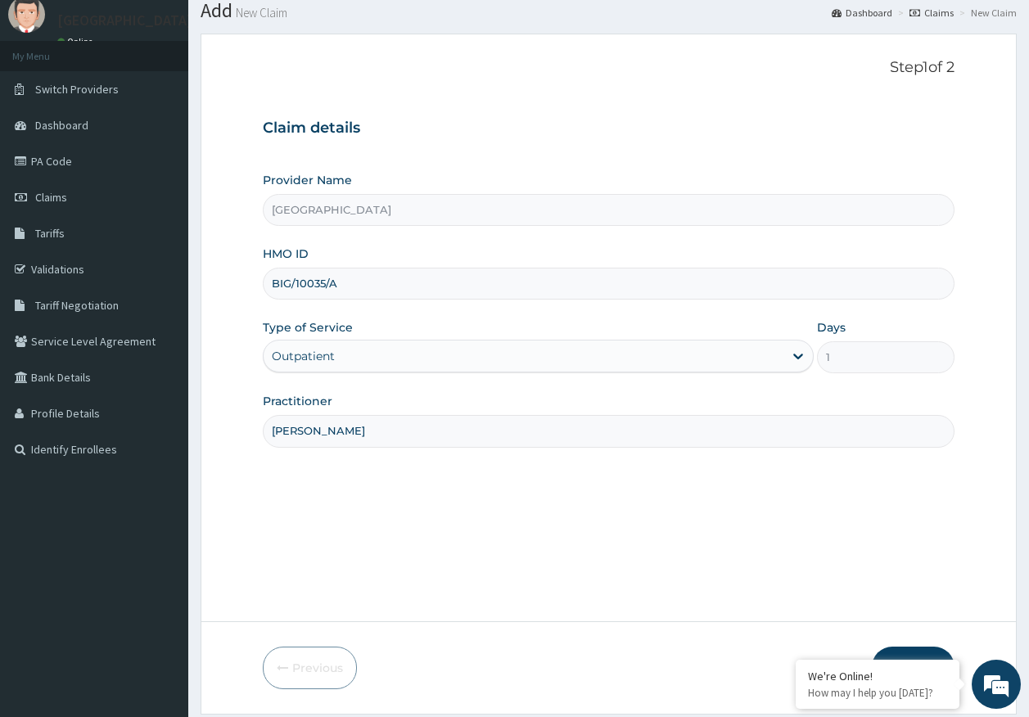
scroll to position [105, 0]
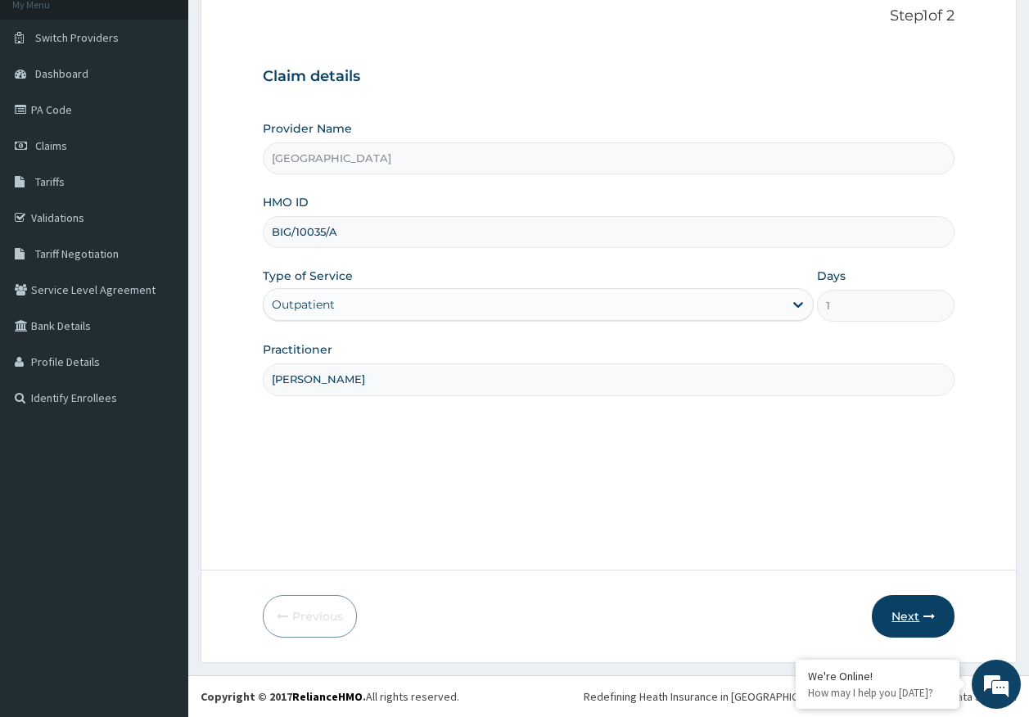
click at [917, 615] on button "Next" at bounding box center [912, 616] width 83 height 43
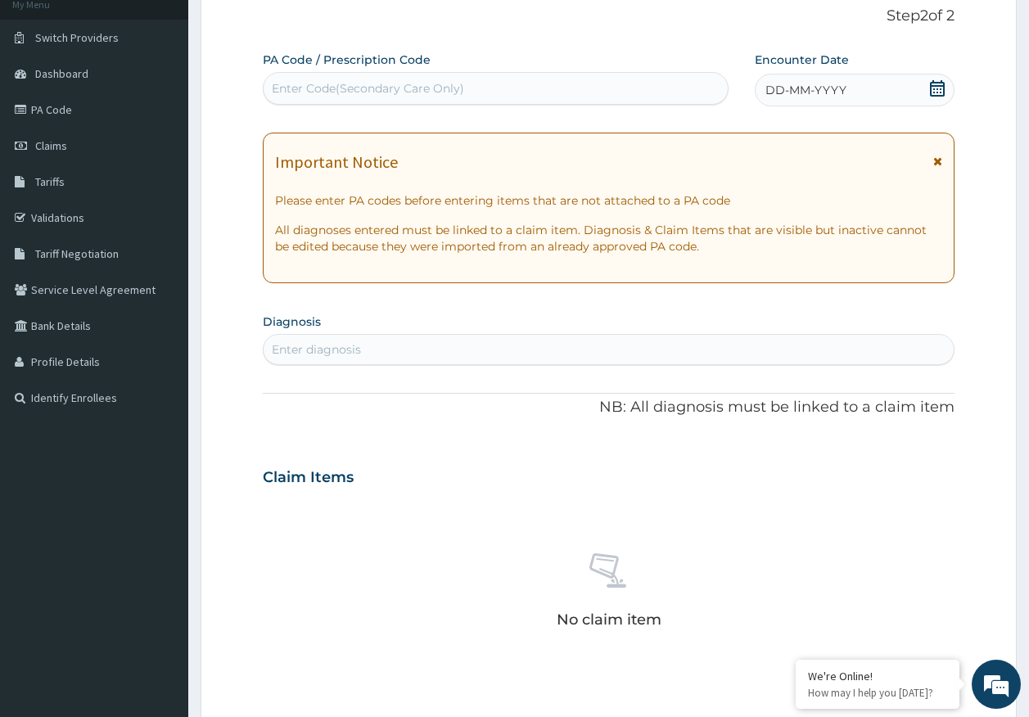
click at [366, 355] on div "Enter diagnosis" at bounding box center [608, 349] width 691 height 26
type input "essential hypertension"
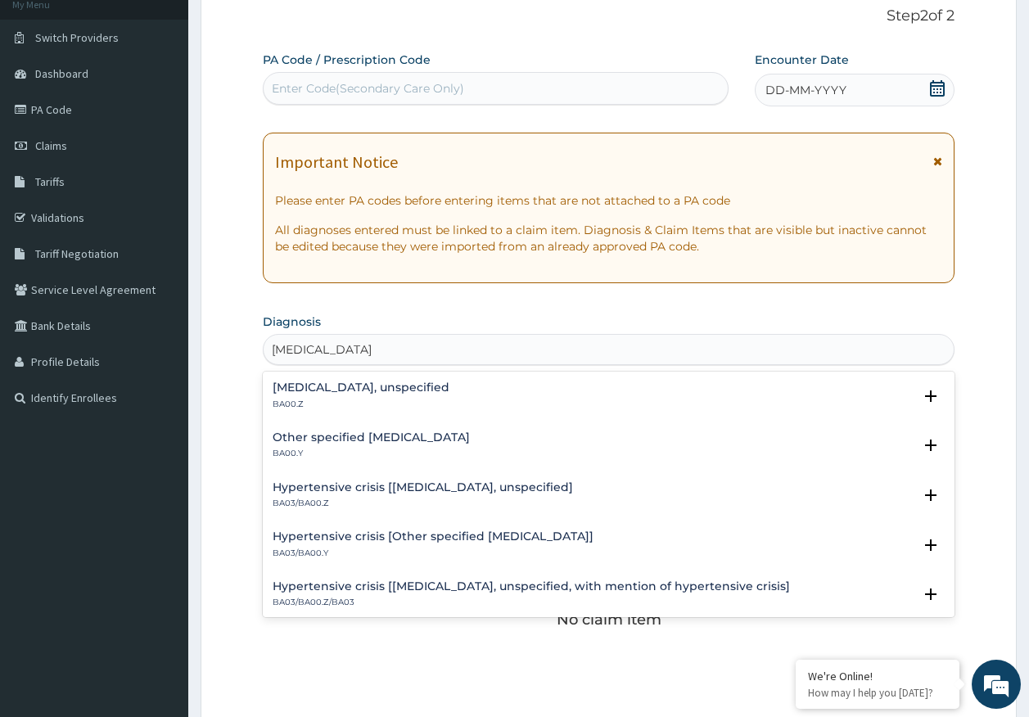
click at [360, 387] on h4 "Essential hypertension, unspecified" at bounding box center [360, 387] width 177 height 12
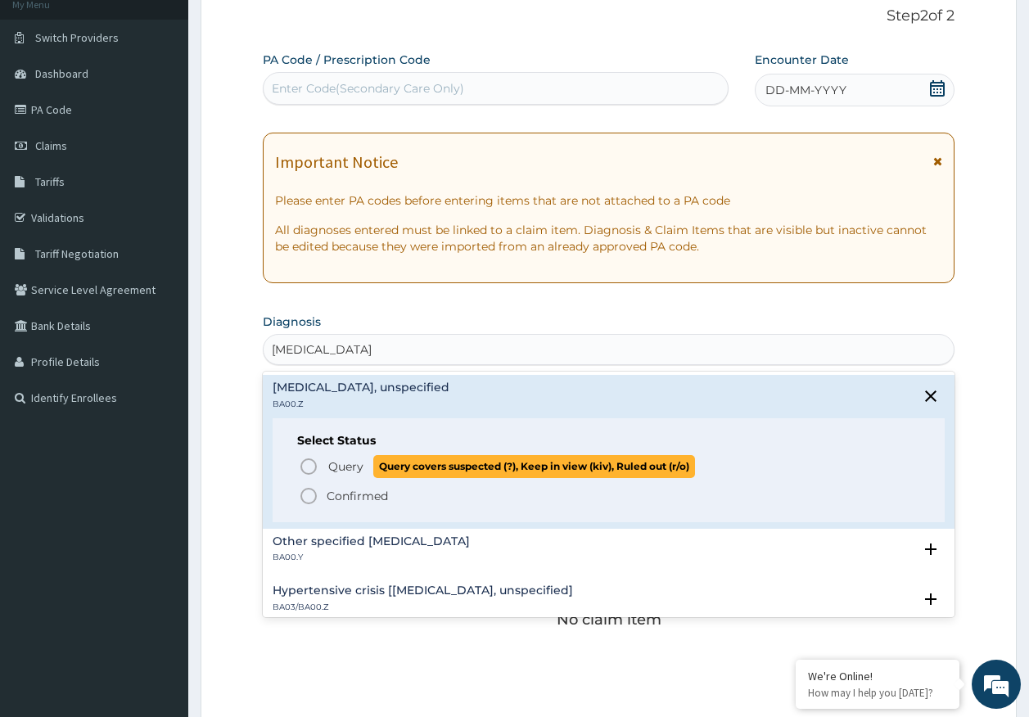
click at [348, 466] on span "Query" at bounding box center [345, 466] width 35 height 16
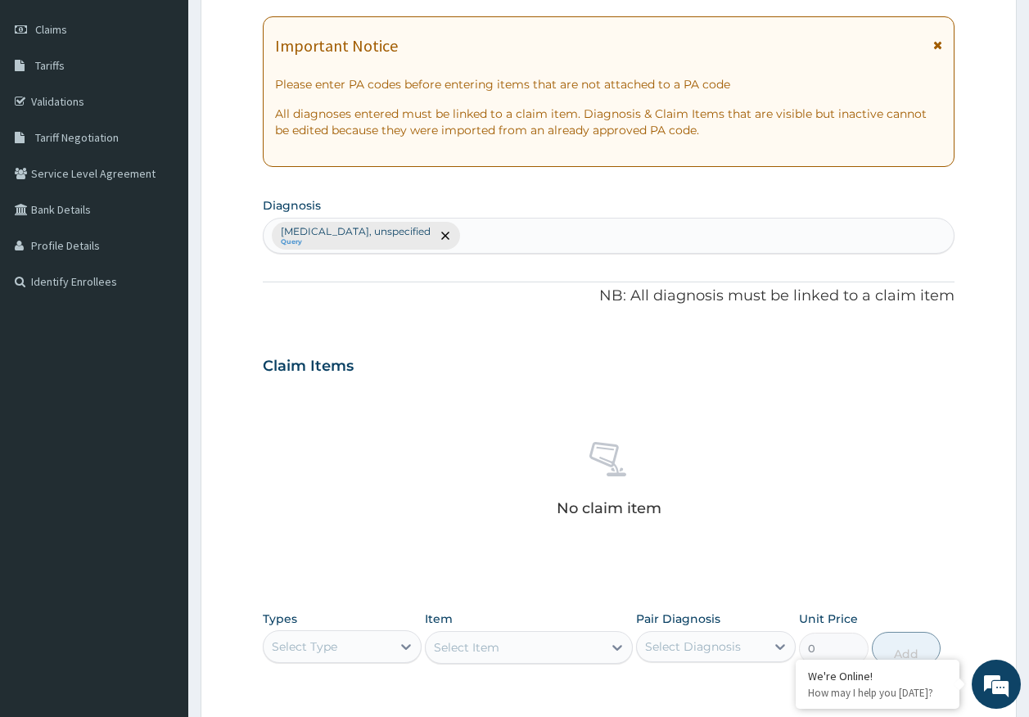
scroll to position [463, 0]
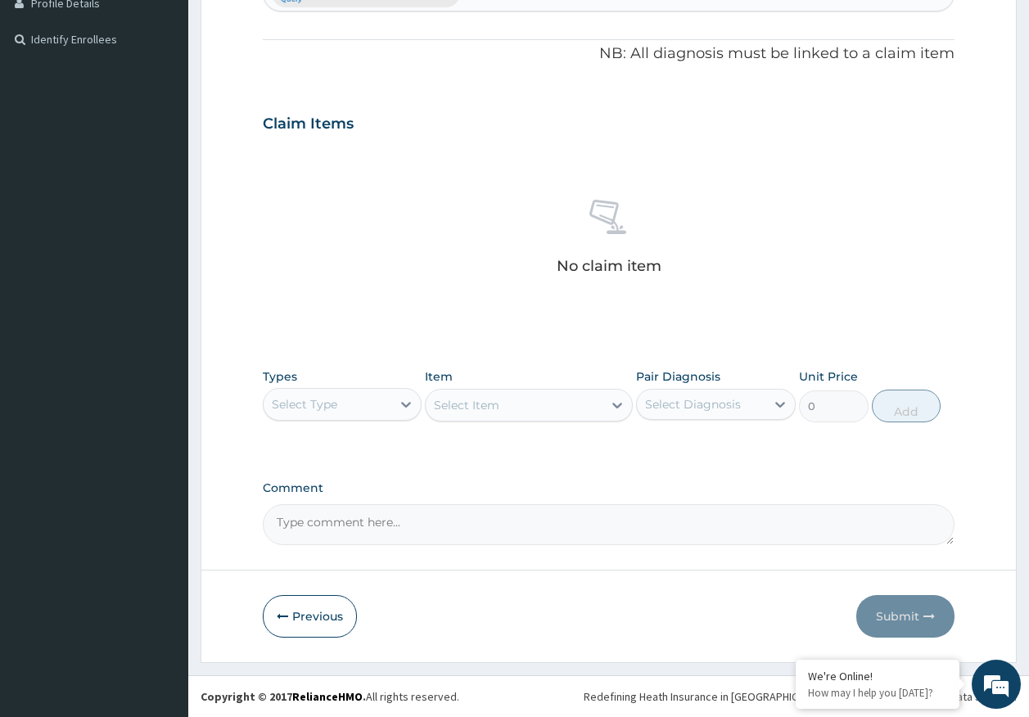
click at [344, 412] on div "Select Type" at bounding box center [327, 404] width 128 height 26
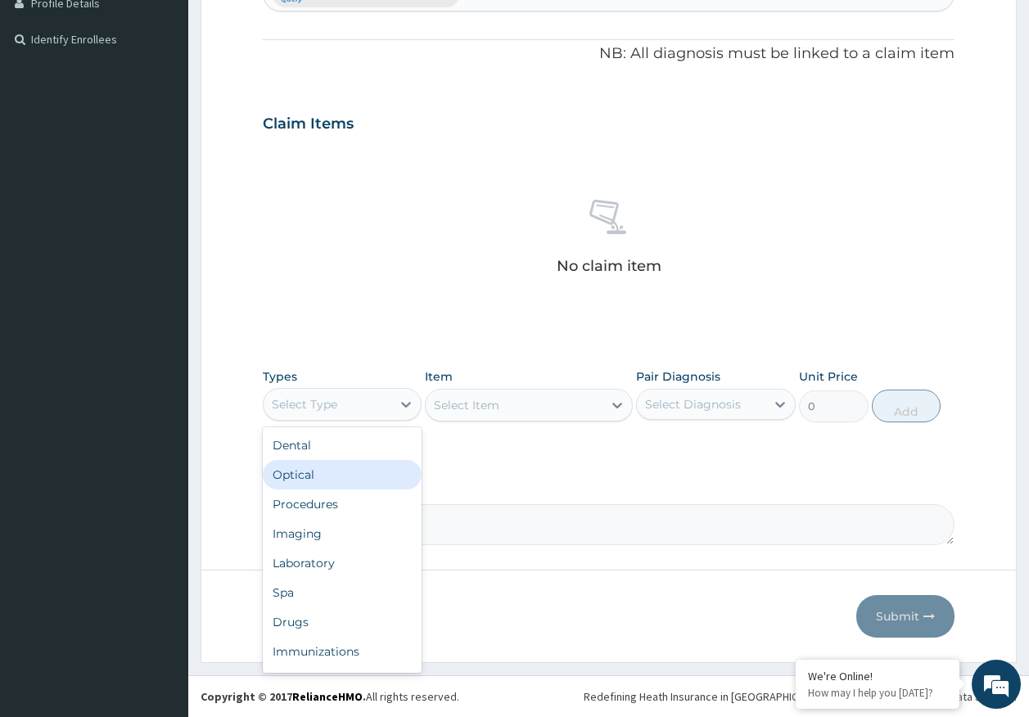
scroll to position [56, 0]
click at [308, 475] on div "Imaging" at bounding box center [343, 477] width 160 height 29
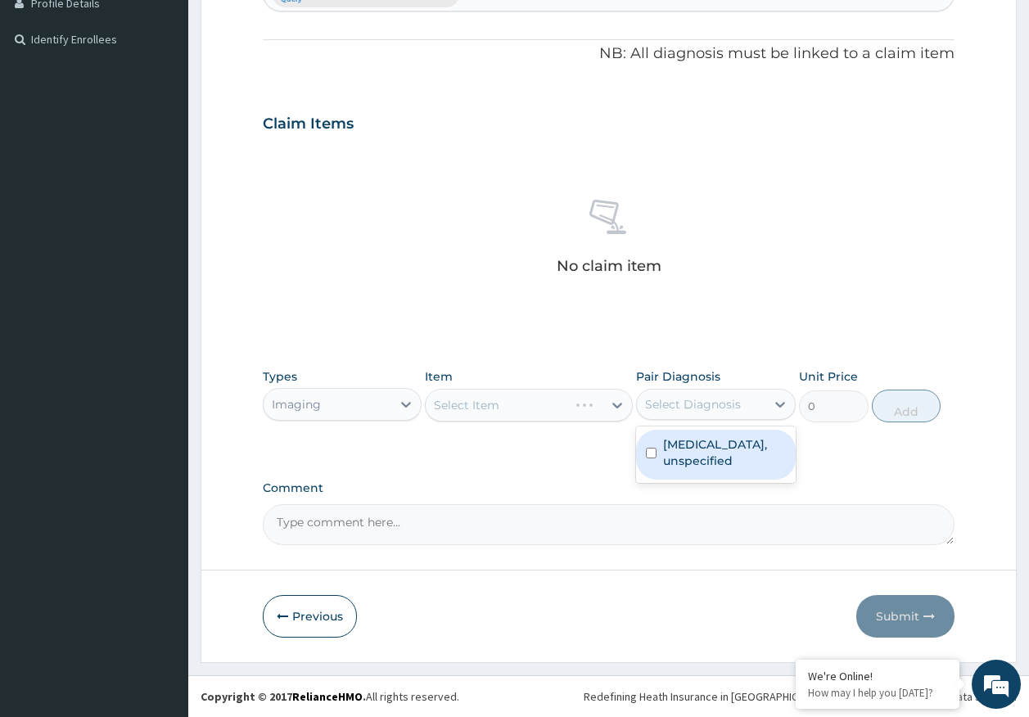
click at [721, 408] on div "Select Diagnosis" at bounding box center [693, 404] width 96 height 16
click at [702, 453] on label "Essential hypertension, unspecified" at bounding box center [724, 452] width 123 height 33
checkbox input "true"
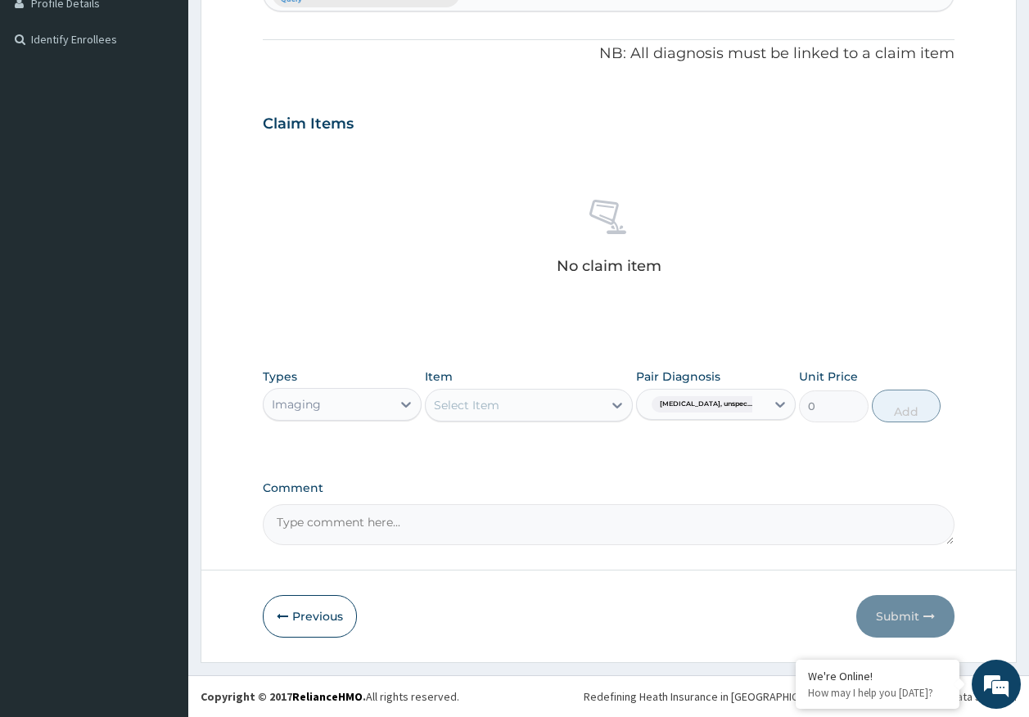
click at [423, 534] on textarea "Comment" at bounding box center [609, 524] width 692 height 41
paste textarea "PA/FBED4A FOR FLP AND ECHOSCAN."
click at [428, 525] on textarea "PA/FBED4A FOR FLP AND ECHOSCAN." at bounding box center [609, 524] width 692 height 41
type textarea "PA/FBED4A FOR ECHOSCAN."
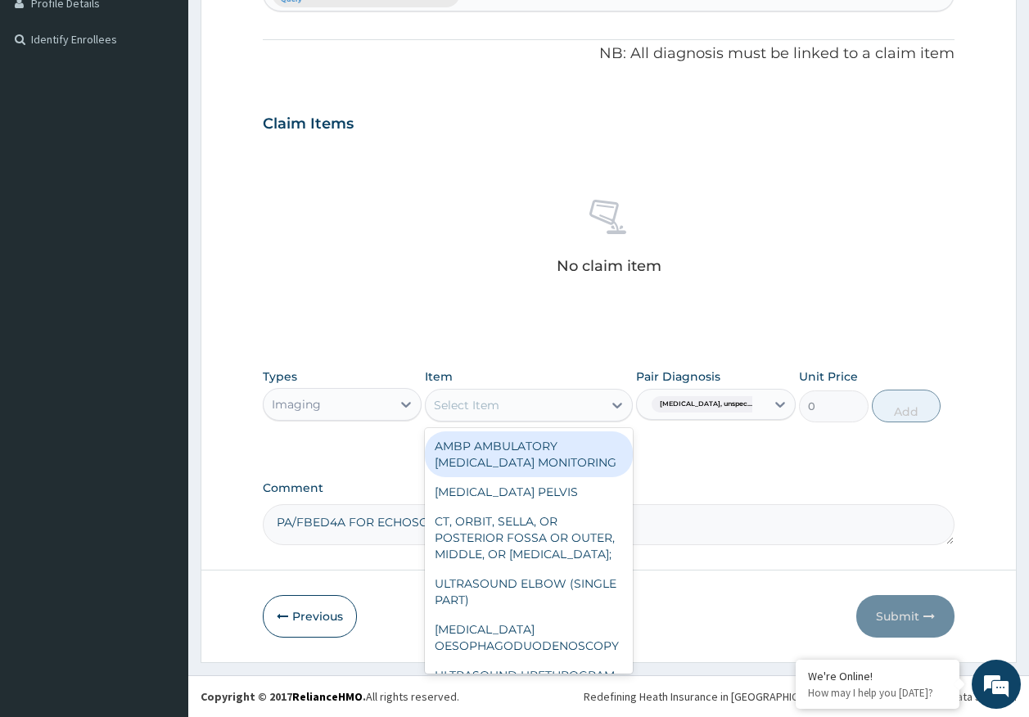
click at [483, 410] on div "Select Item" at bounding box center [466, 405] width 65 height 16
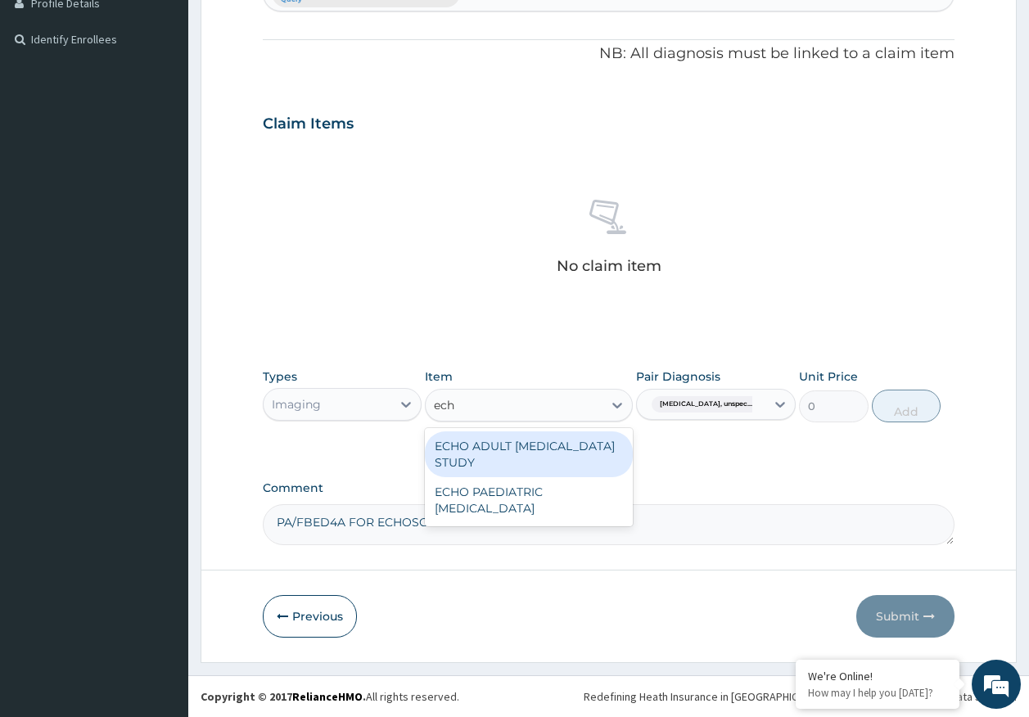
type input "echo"
click at [507, 462] on div "ECHO ADULT ECHOCARDIOGRAM STUDY" at bounding box center [529, 454] width 208 height 46
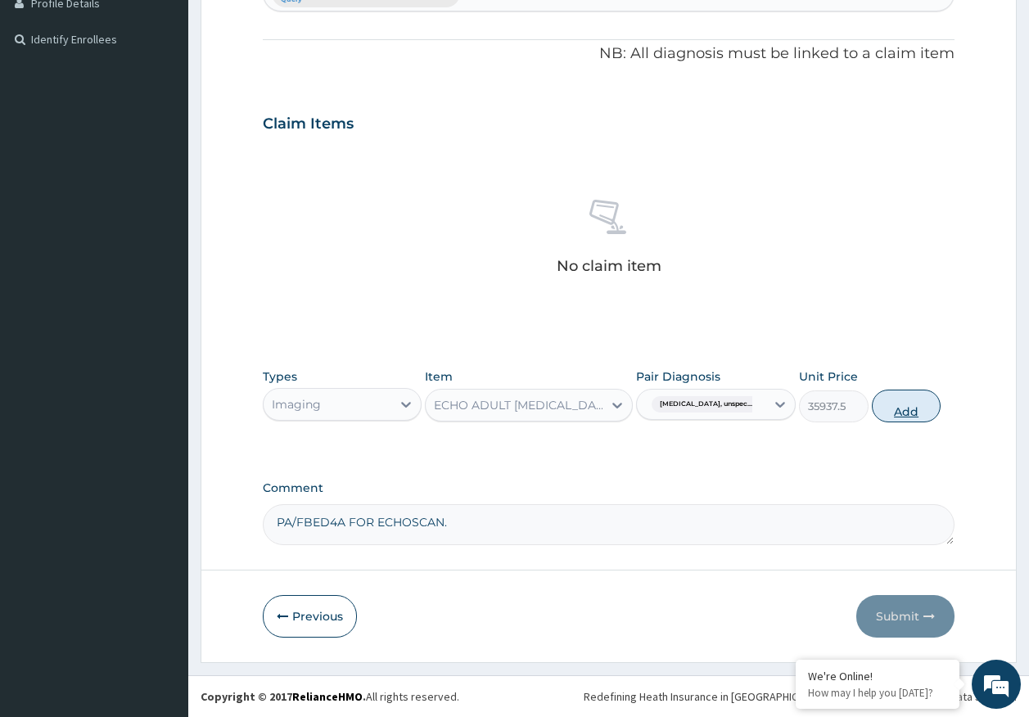
click at [920, 410] on button "Add" at bounding box center [906, 406] width 70 height 33
type input "0"
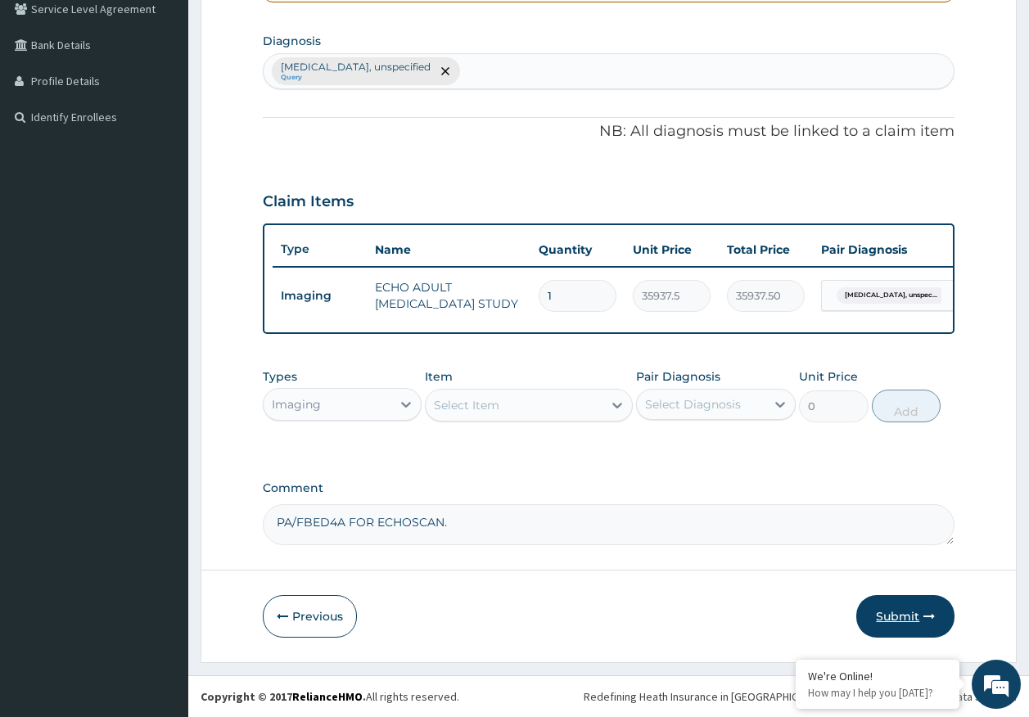
click at [885, 612] on button "Submit" at bounding box center [905, 616] width 98 height 43
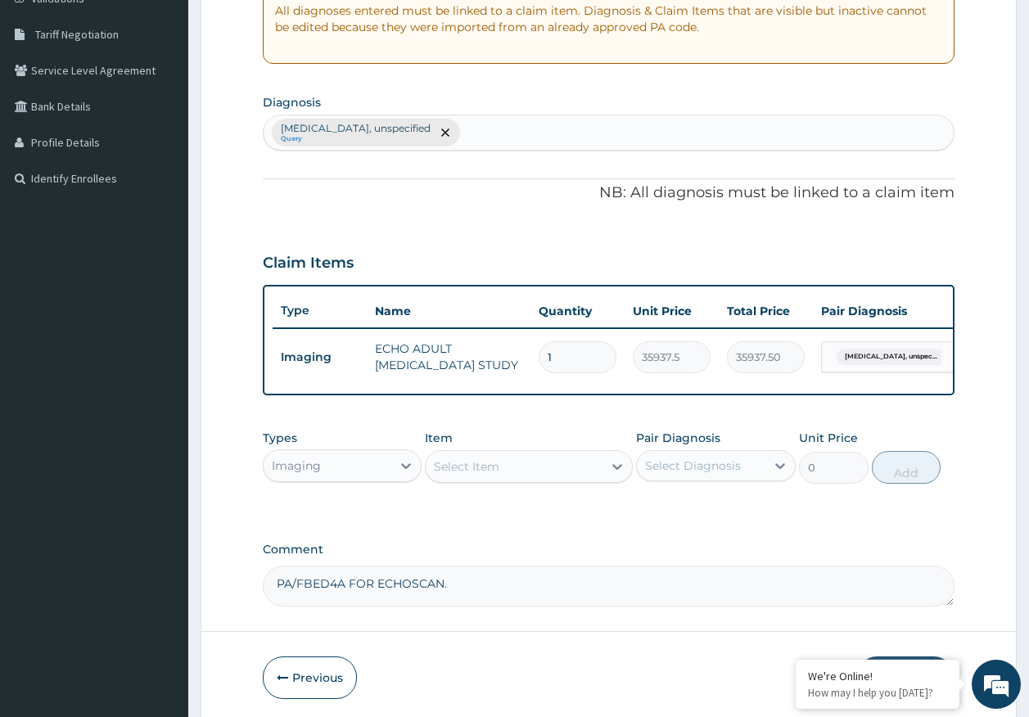
scroll to position [79, 0]
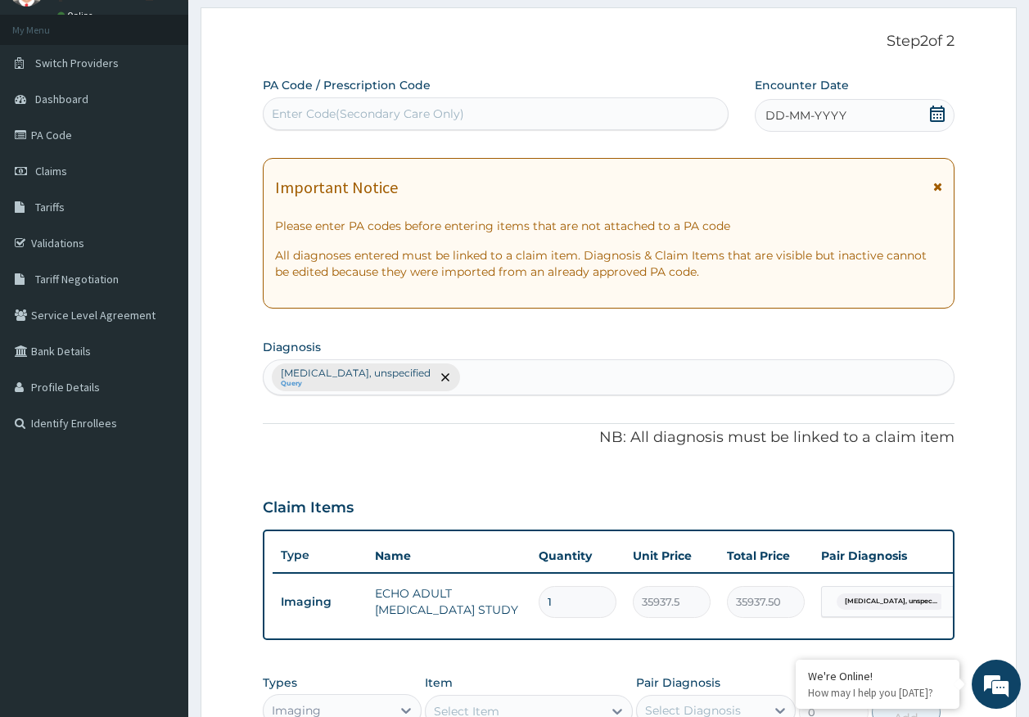
click at [815, 116] on span "DD-MM-YYYY" at bounding box center [805, 115] width 81 height 16
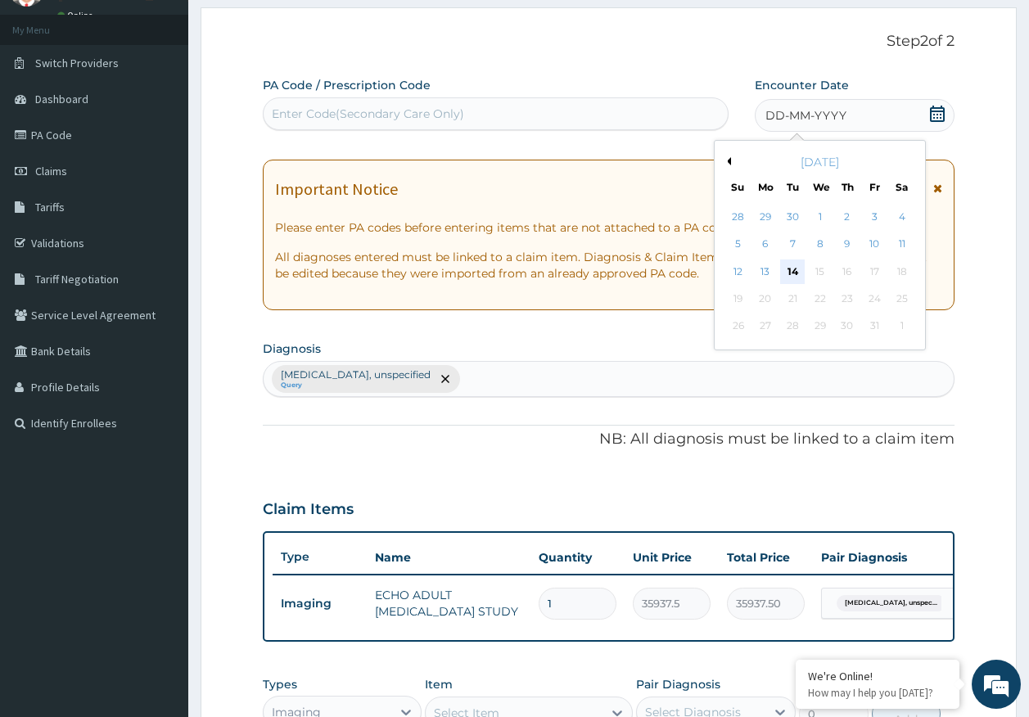
click at [791, 277] on div "14" at bounding box center [793, 271] width 25 height 25
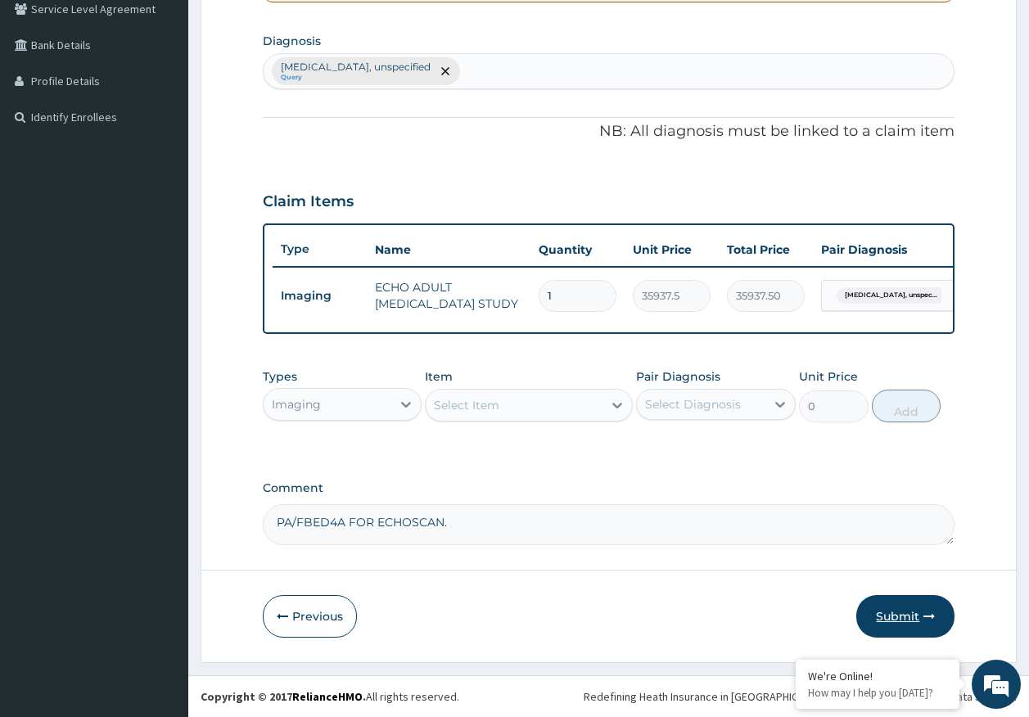
click at [905, 605] on button "Submit" at bounding box center [905, 616] width 98 height 43
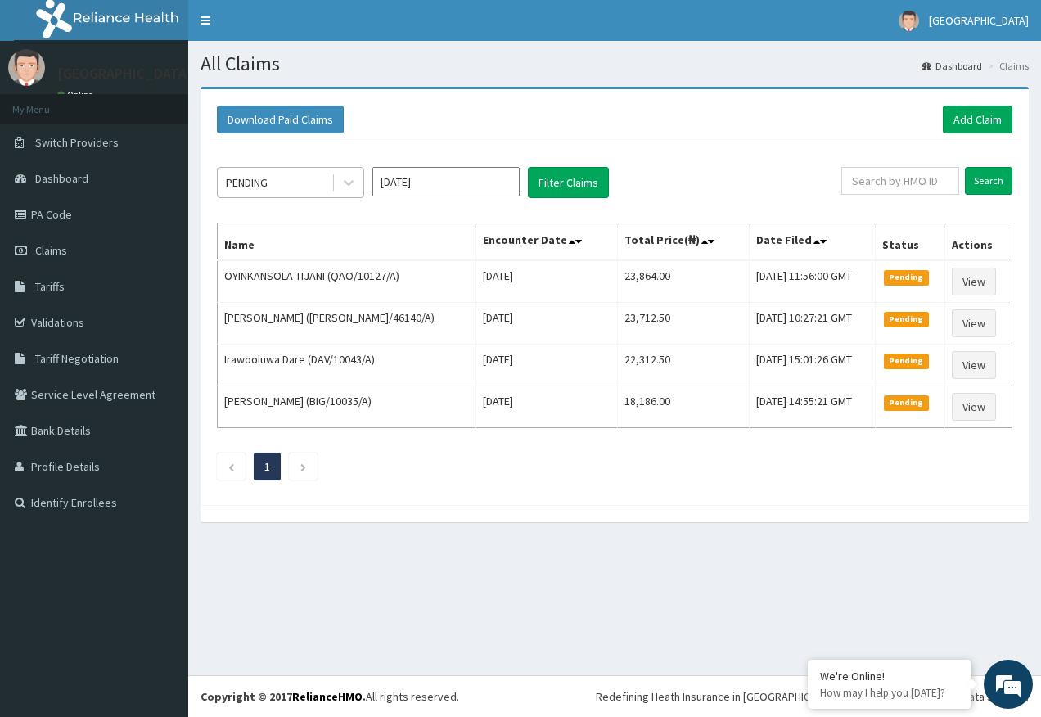
click at [284, 183] on div "PENDING" at bounding box center [275, 182] width 114 height 26
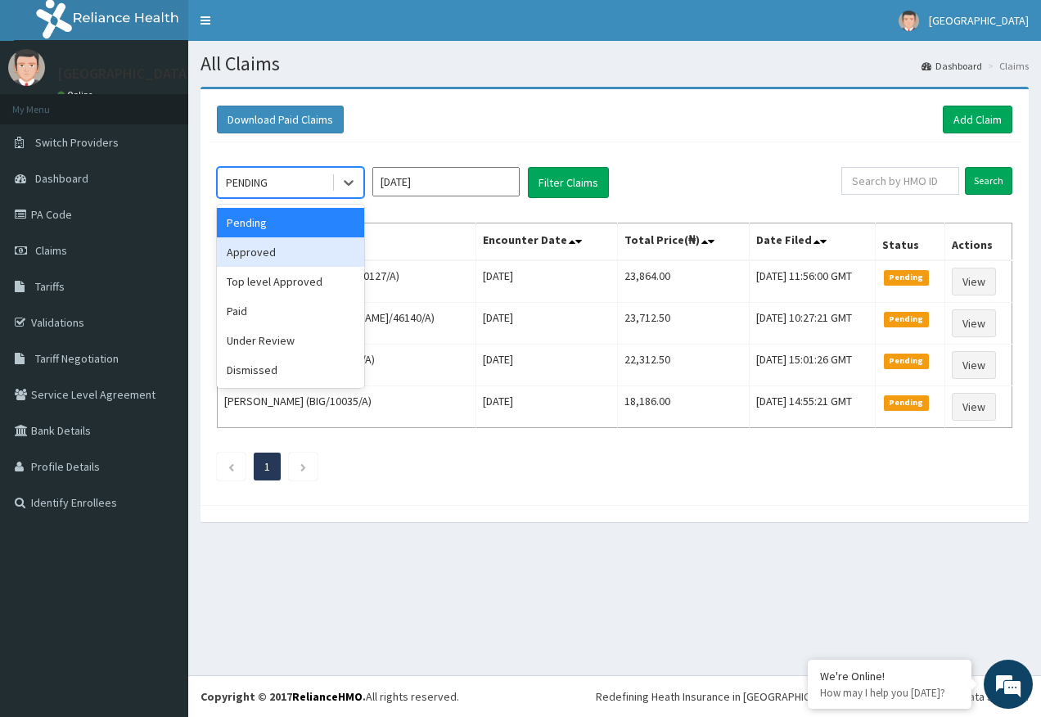
click at [268, 252] on div "Approved" at bounding box center [290, 251] width 147 height 29
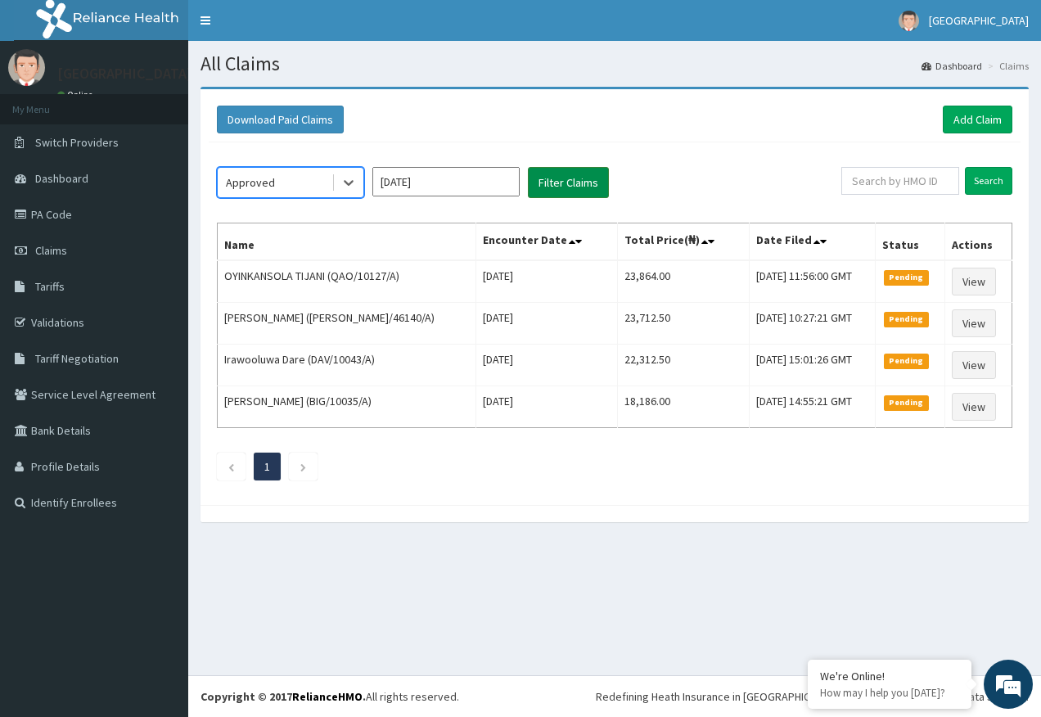
click at [561, 182] on button "Filter Claims" at bounding box center [568, 182] width 81 height 31
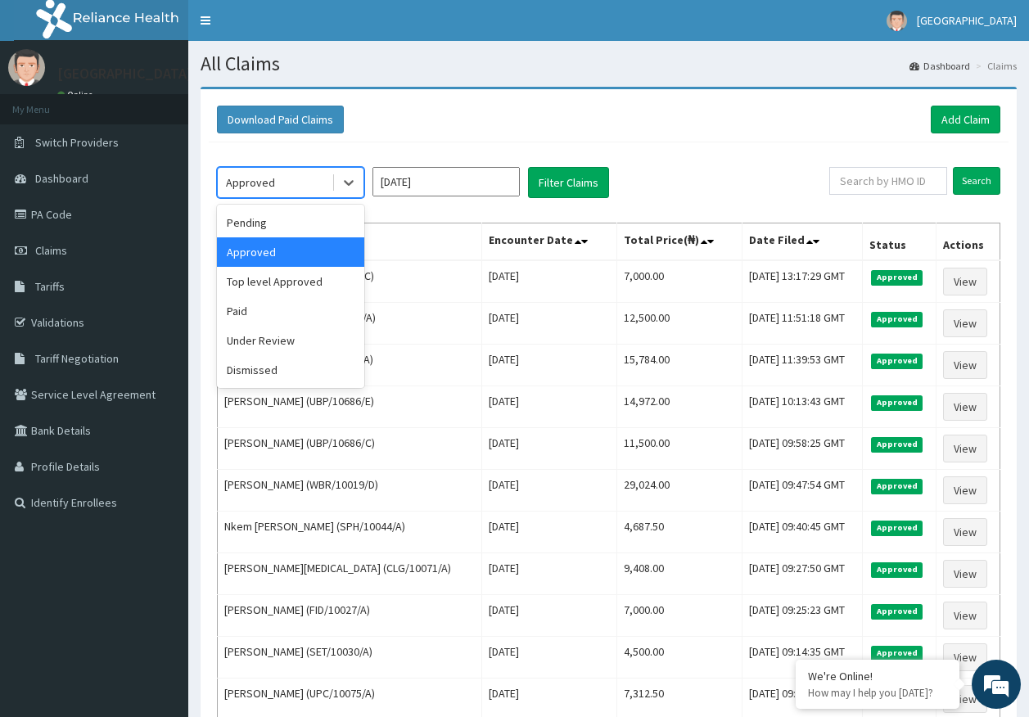
click at [265, 180] on div "Approved" at bounding box center [250, 182] width 49 height 16
drag, startPoint x: 266, startPoint y: 336, endPoint x: 563, endPoint y: 172, distance: 339.5
click at [267, 336] on div "Under Review" at bounding box center [290, 340] width 147 height 29
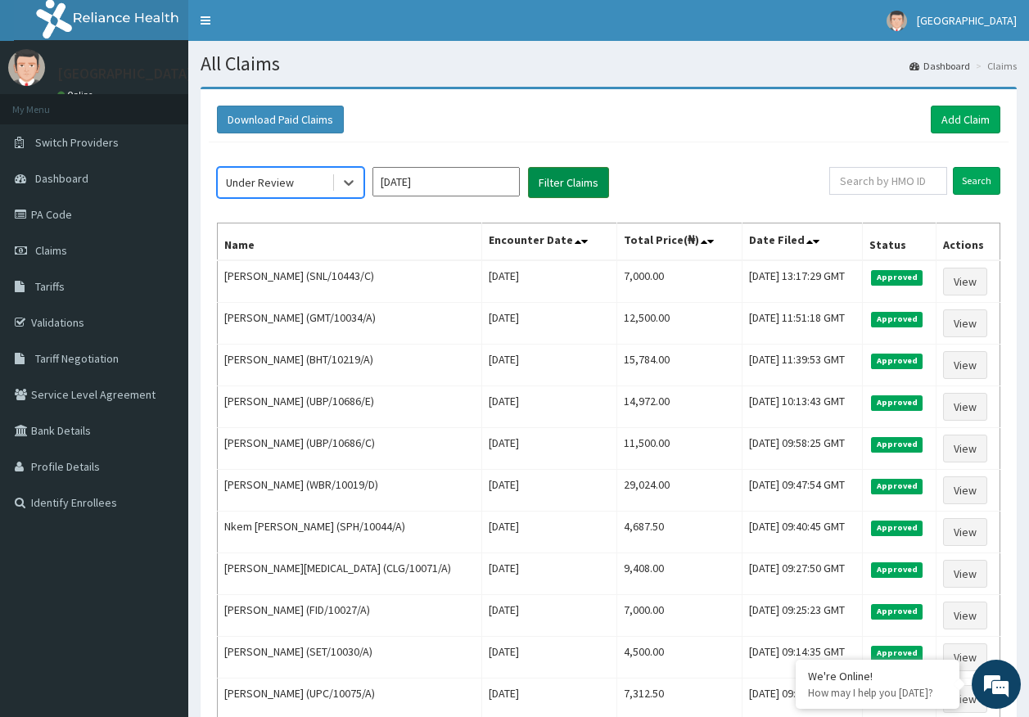
click at [569, 189] on button "Filter Claims" at bounding box center [568, 182] width 81 height 31
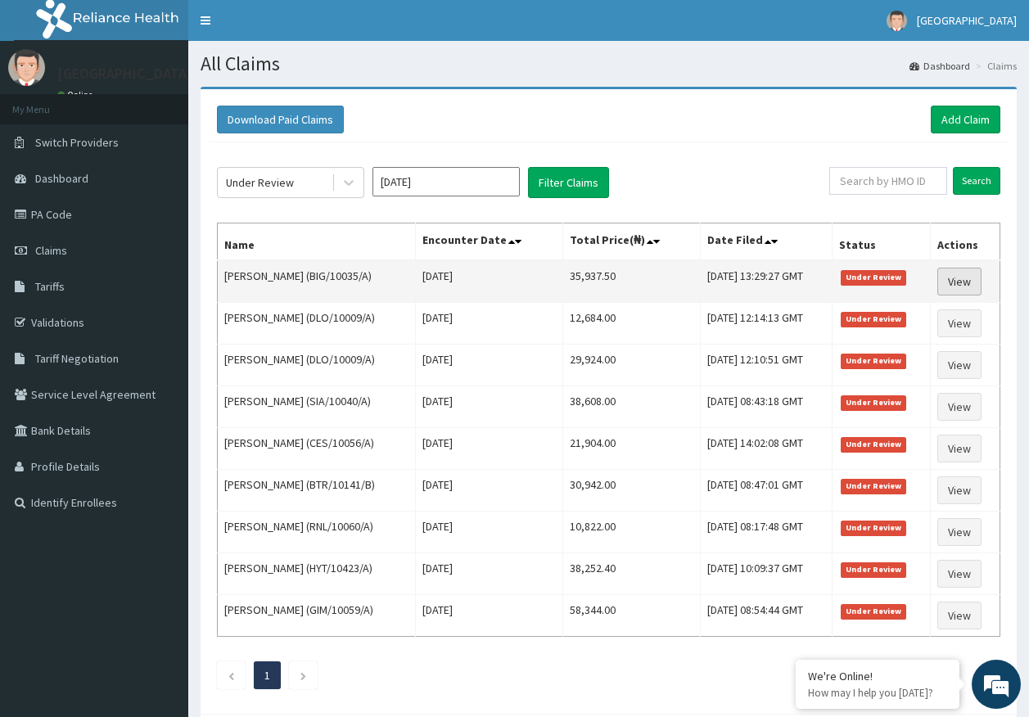
click at [976, 274] on link "View" at bounding box center [959, 282] width 44 height 28
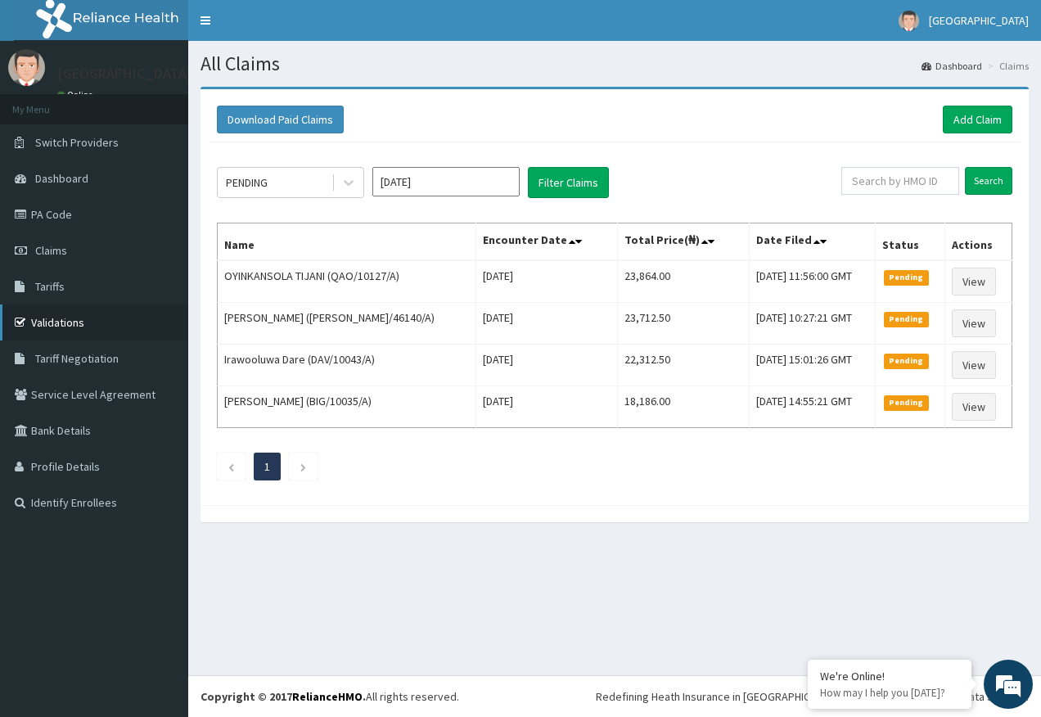
click at [55, 315] on link "Validations" at bounding box center [94, 322] width 188 height 36
